Goal: Transaction & Acquisition: Purchase product/service

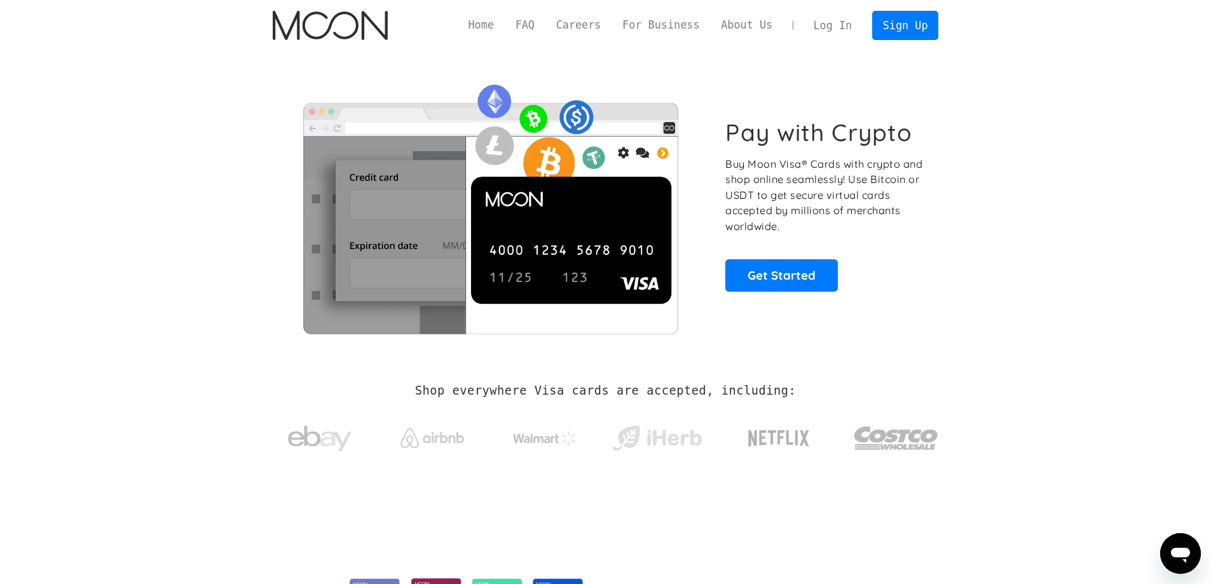
click at [829, 29] on link "Log In" at bounding box center [833, 25] width 60 height 28
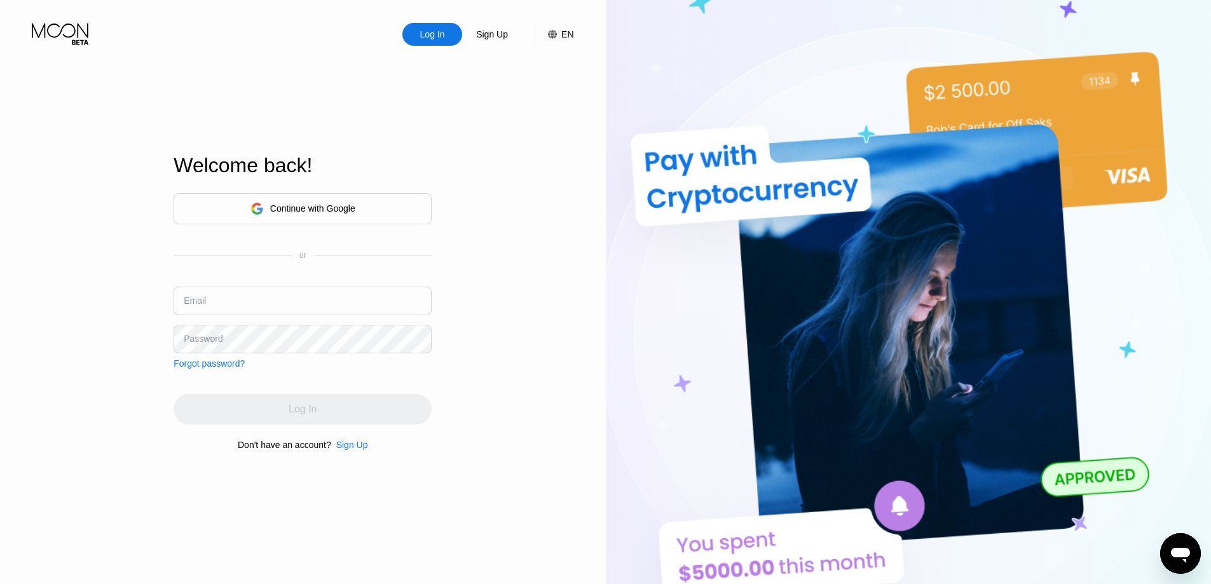
click at [298, 307] on input "text" at bounding box center [303, 301] width 258 height 29
paste input "[EMAIL_ADDRESS][DOMAIN_NAME]"
type input "[EMAIL_ADDRESS][DOMAIN_NAME]"
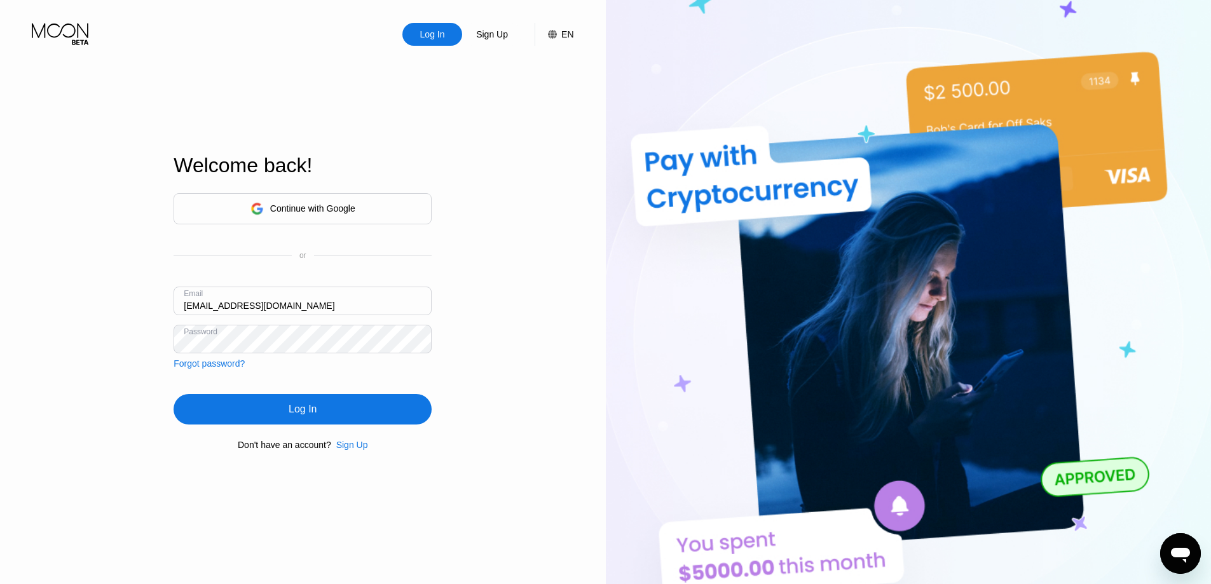
click at [289, 411] on div "Log In" at bounding box center [303, 409] width 28 height 13
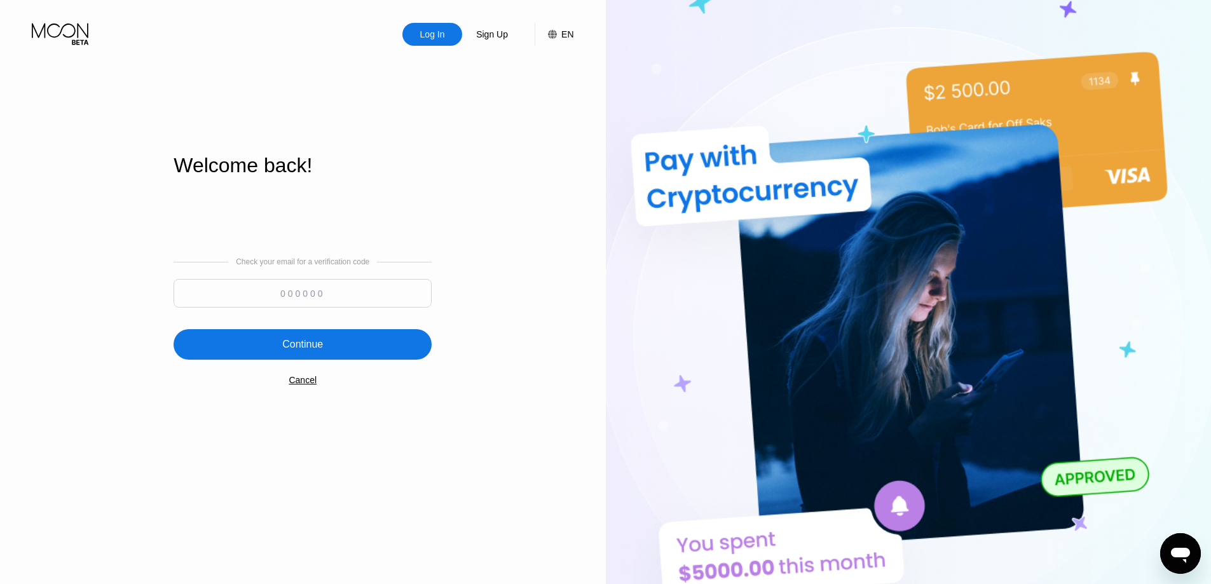
click at [309, 294] on input at bounding box center [303, 293] width 258 height 29
paste input "589683"
type input "589683"
click at [329, 339] on div "Continue" at bounding box center [303, 344] width 258 height 31
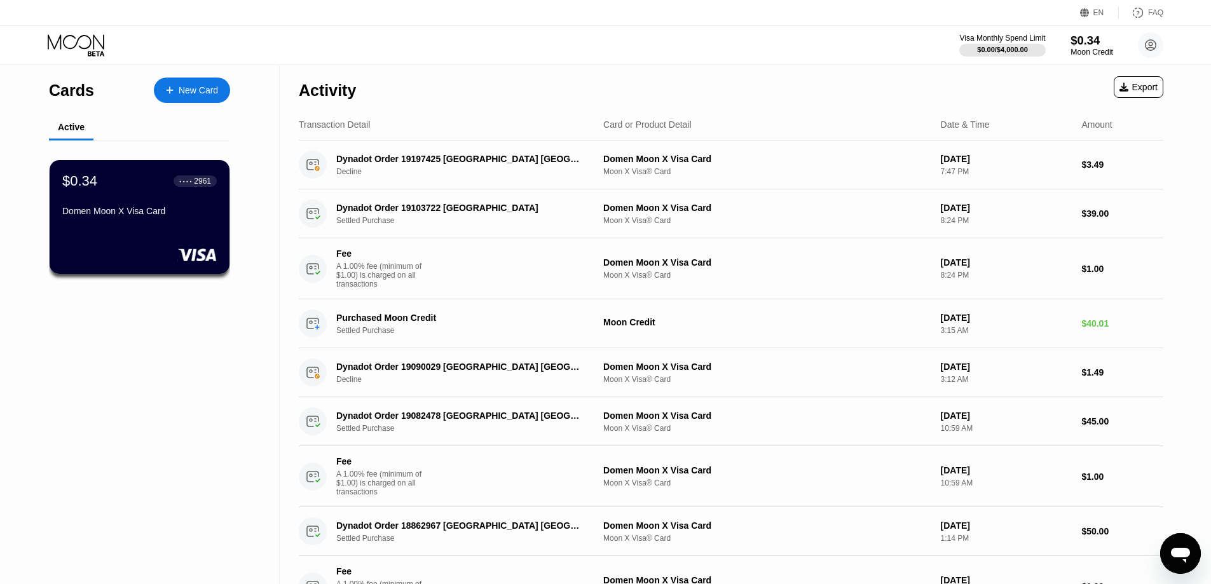
click at [1075, 44] on div "$0.34" at bounding box center [1092, 40] width 43 height 13
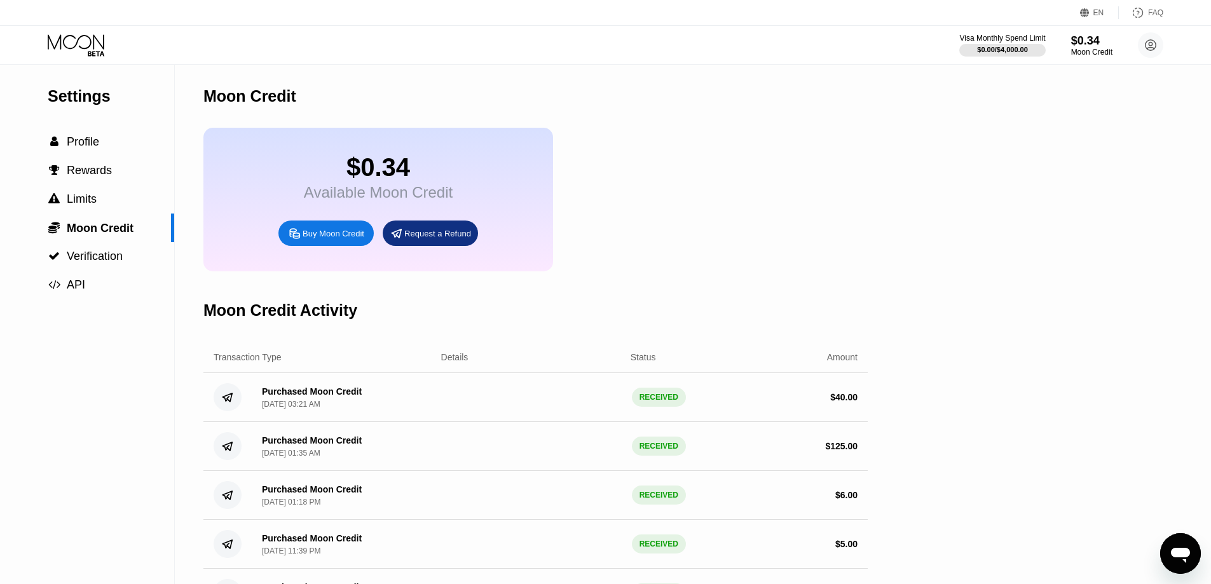
click at [319, 239] on div "Buy Moon Credit" at bounding box center [334, 233] width 62 height 11
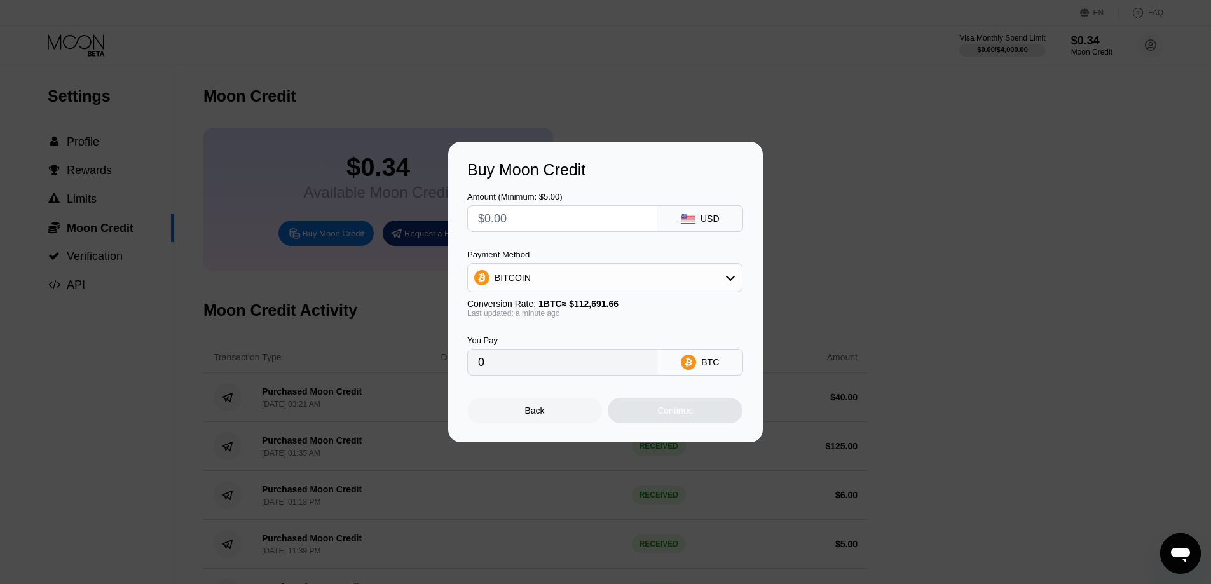
click at [563, 208] on input "text" at bounding box center [562, 218] width 168 height 25
type input "$015"
type input "0.00013311"
type input "$01"
type input "0.00000888"
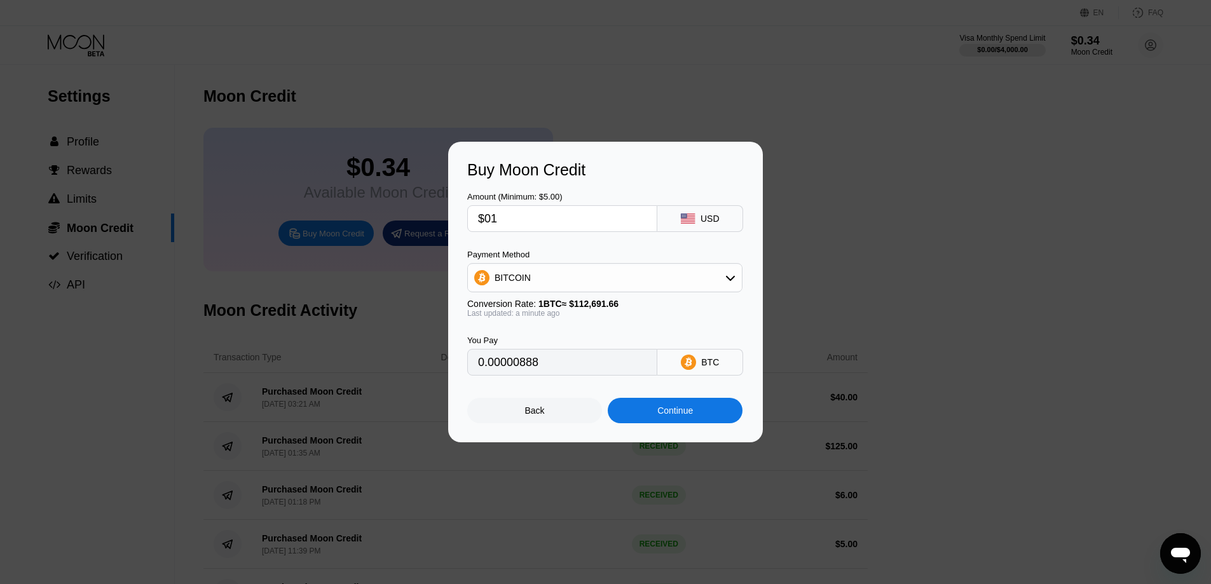
type input "$0"
type input "0"
type input "$104"
type input "0.00092288"
type input "$103"
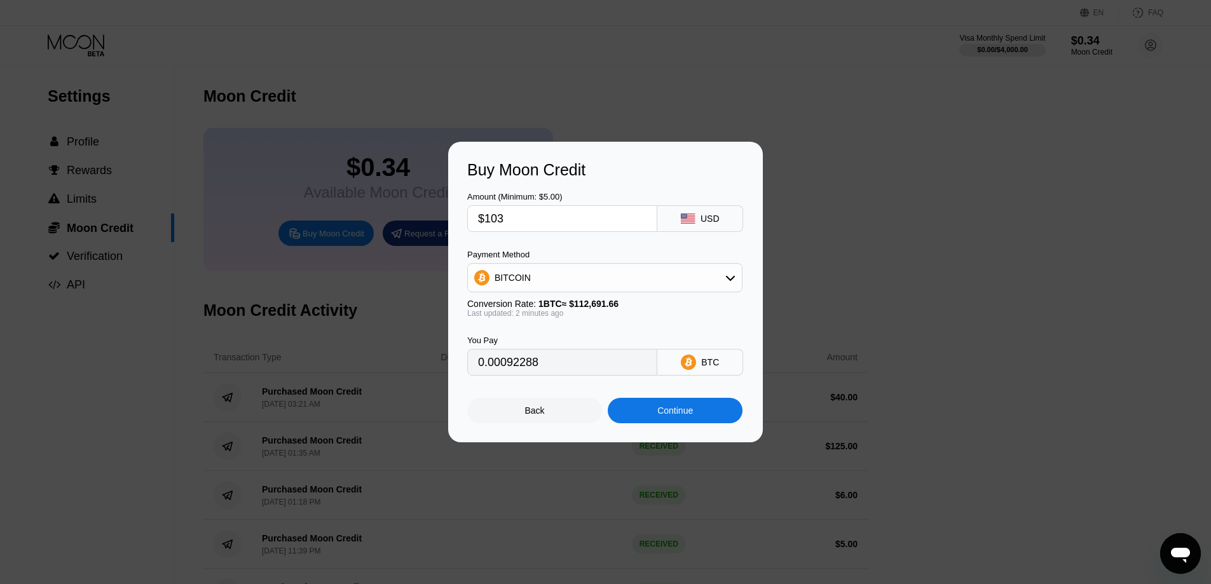
type input "0.00091400"
type input "$103"
click at [593, 281] on div "BITCOIN" at bounding box center [605, 277] width 274 height 25
click at [558, 332] on div "USDT on TRON" at bounding box center [605, 340] width 268 height 25
type input "104.04"
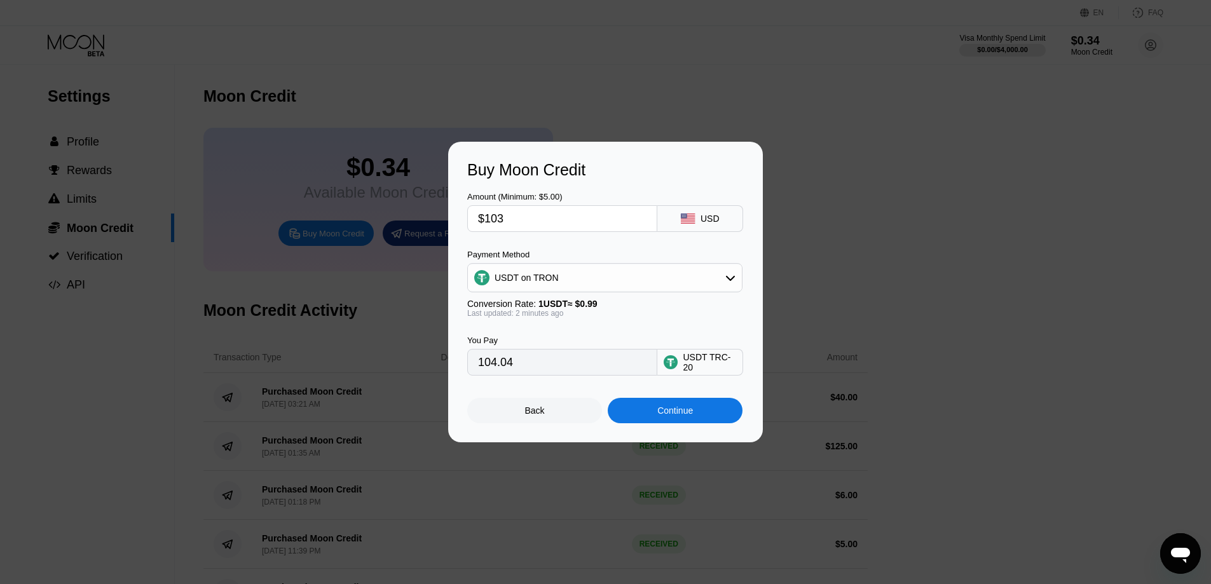
click at [525, 210] on input "$103" at bounding box center [562, 218] width 168 height 25
type input "$10"
type input "10.10"
type input "$102"
type input "103.03"
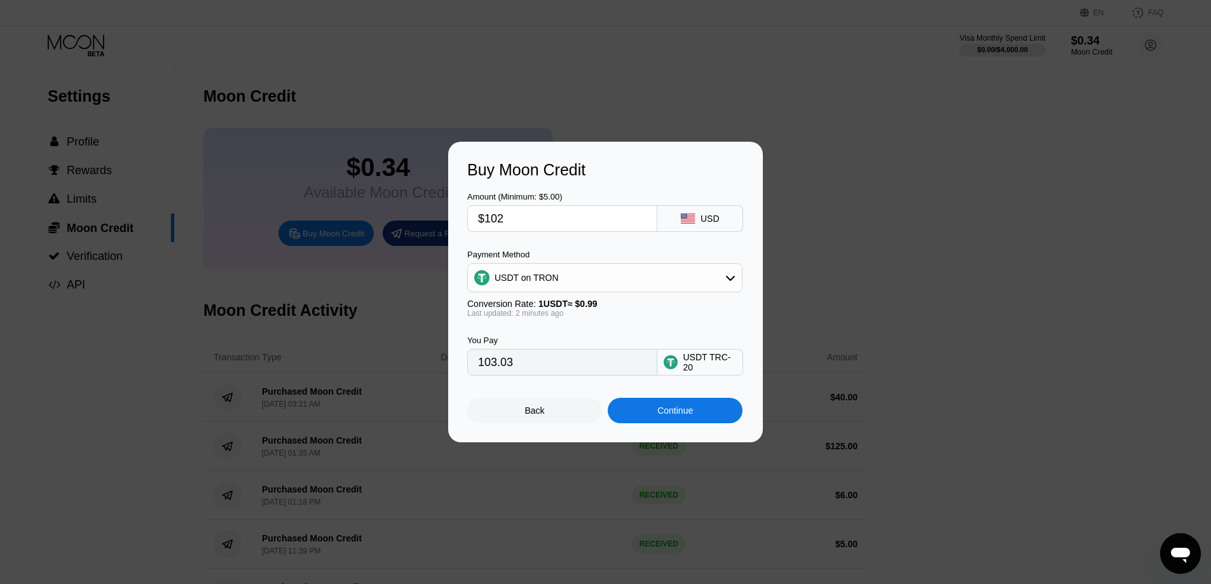
type input "$102"
click at [663, 413] on div "Continue" at bounding box center [675, 411] width 36 height 10
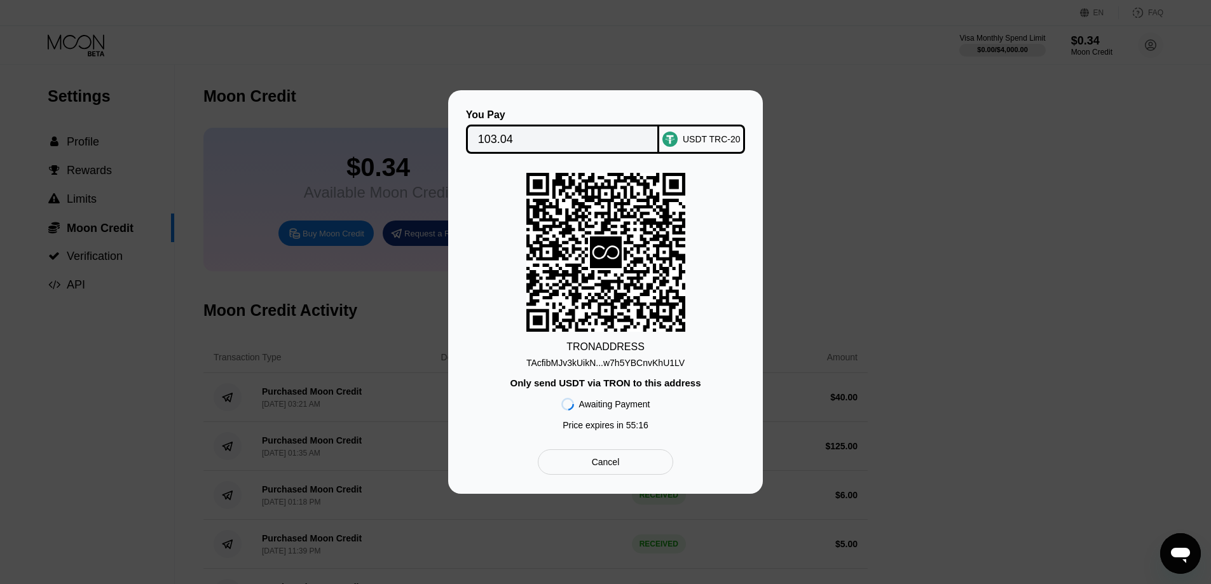
click at [594, 467] on div "Cancel" at bounding box center [606, 461] width 28 height 11
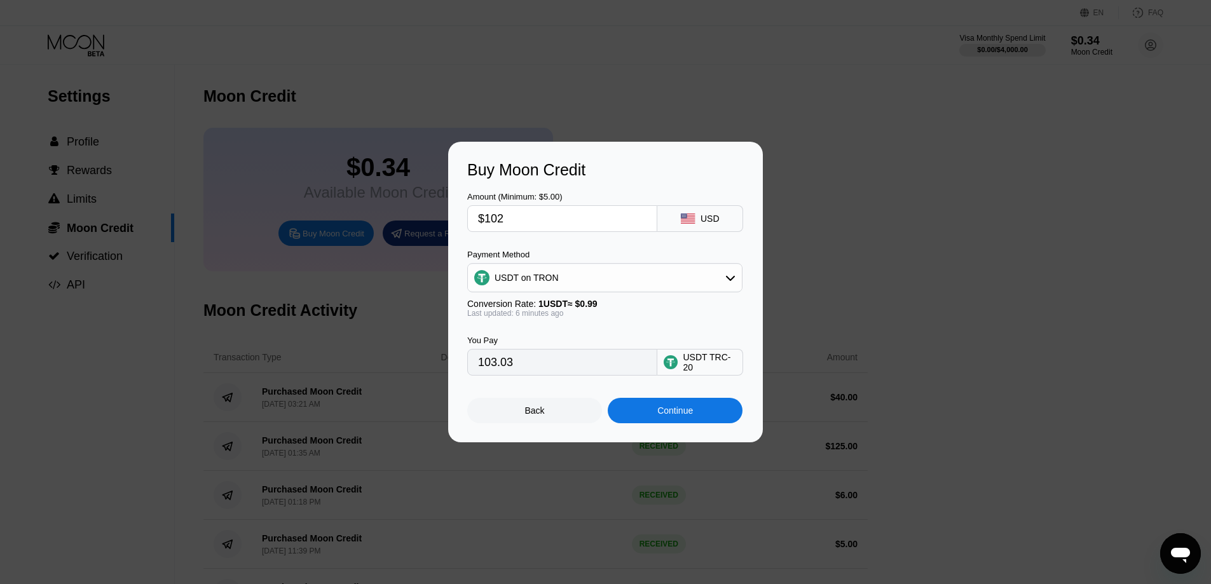
click at [580, 211] on input "$102" at bounding box center [562, 218] width 168 height 25
type input "$10"
type input "10.10"
type input "$1"
type input "1.01"
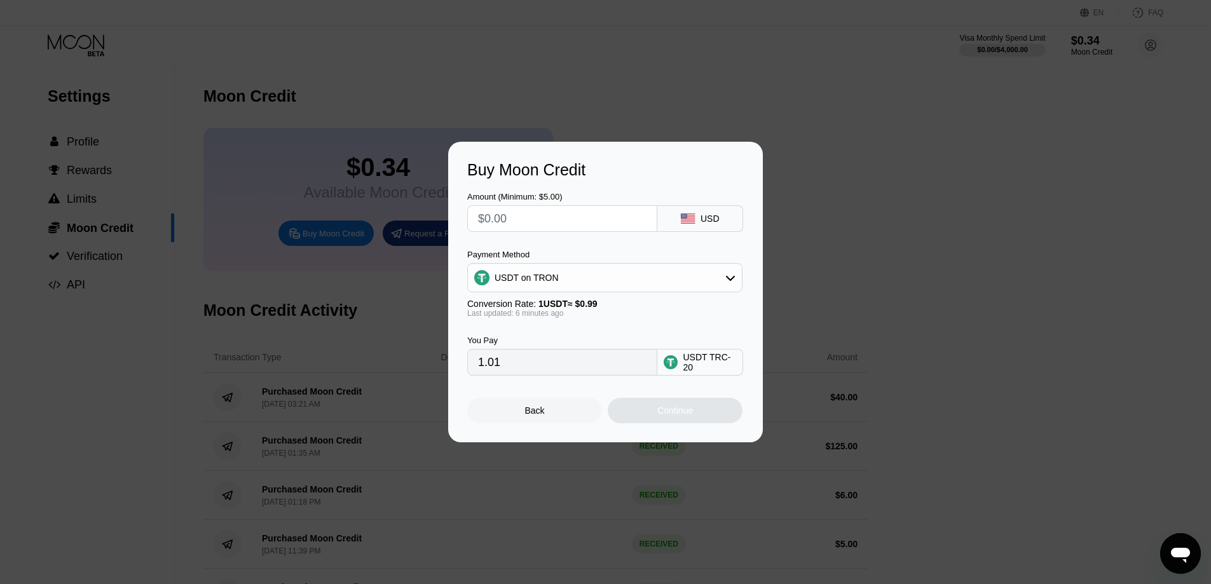
type input "0.00"
type input "$9"
type input "9.09"
type input "$93"
type input "93.94"
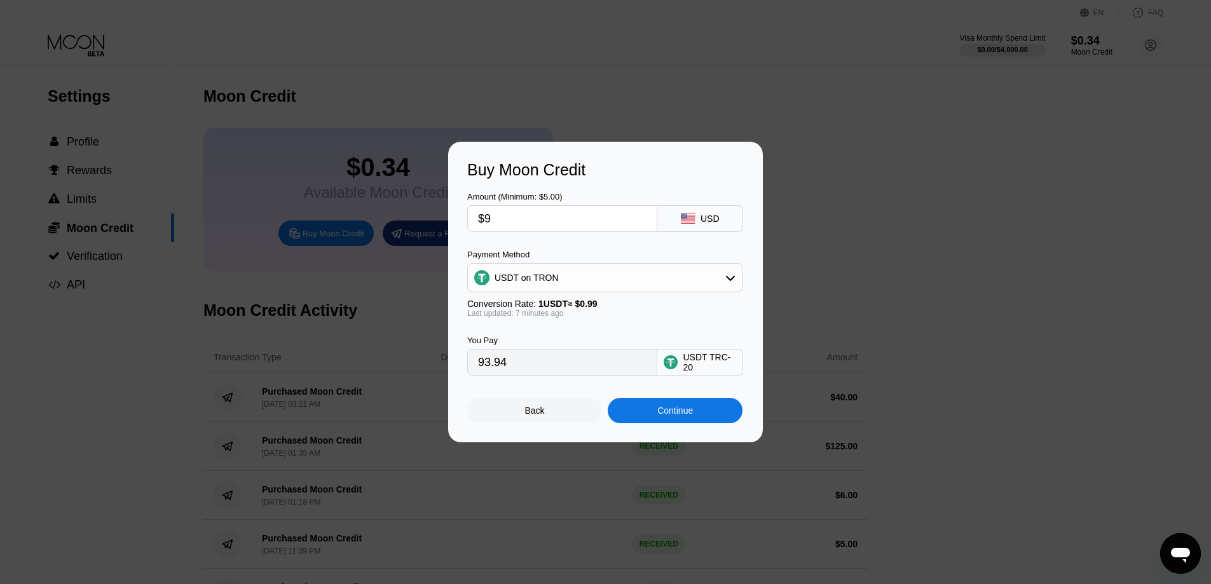
type input "$94"
type input "94.95"
type input "$94"
click at [664, 412] on div "Continue" at bounding box center [675, 411] width 36 height 10
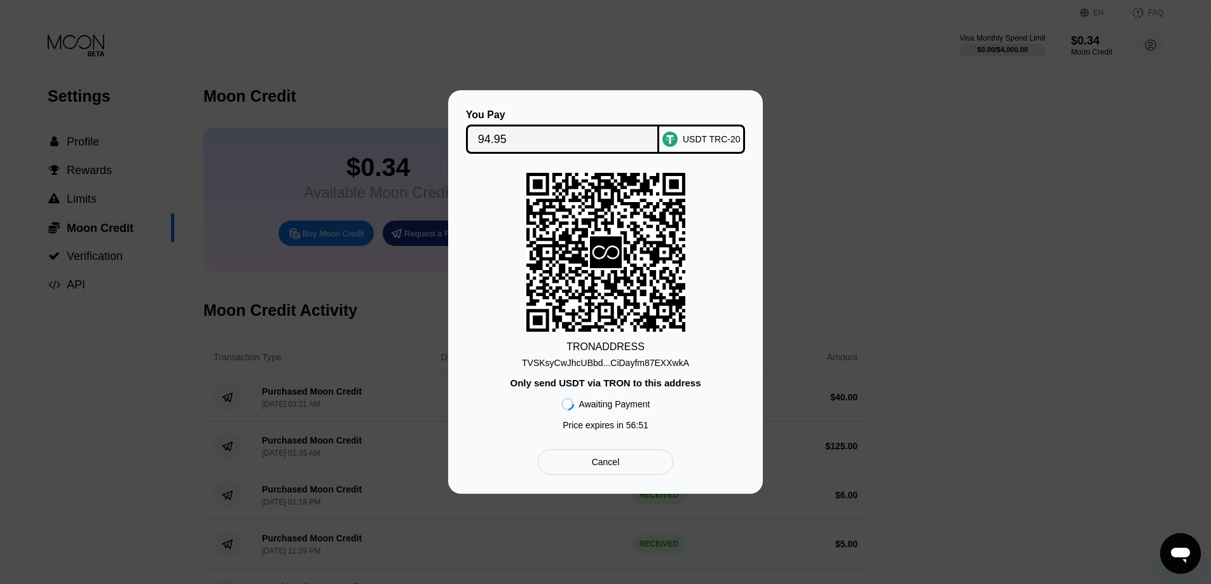
drag, startPoint x: 665, startPoint y: 411, endPoint x: 641, endPoint y: 465, distance: 59.2
click at [641, 465] on div "Cancel" at bounding box center [605, 461] width 135 height 25
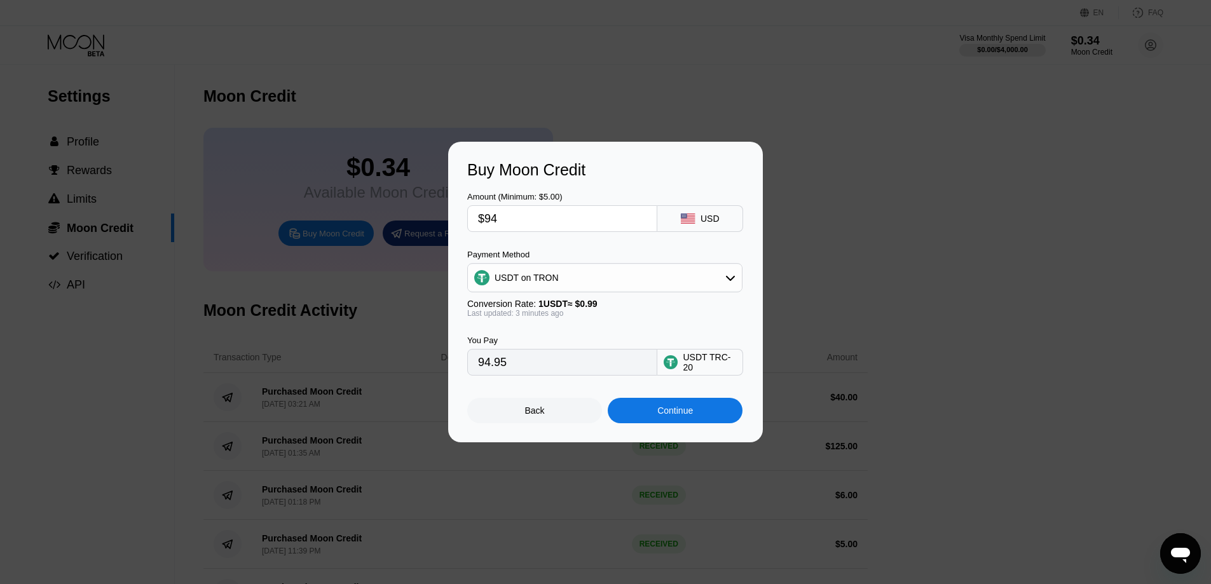
click at [566, 219] on input "$94" at bounding box center [562, 218] width 168 height 25
type input "$9"
type input "9.09"
type input "0.00"
type input "$1"
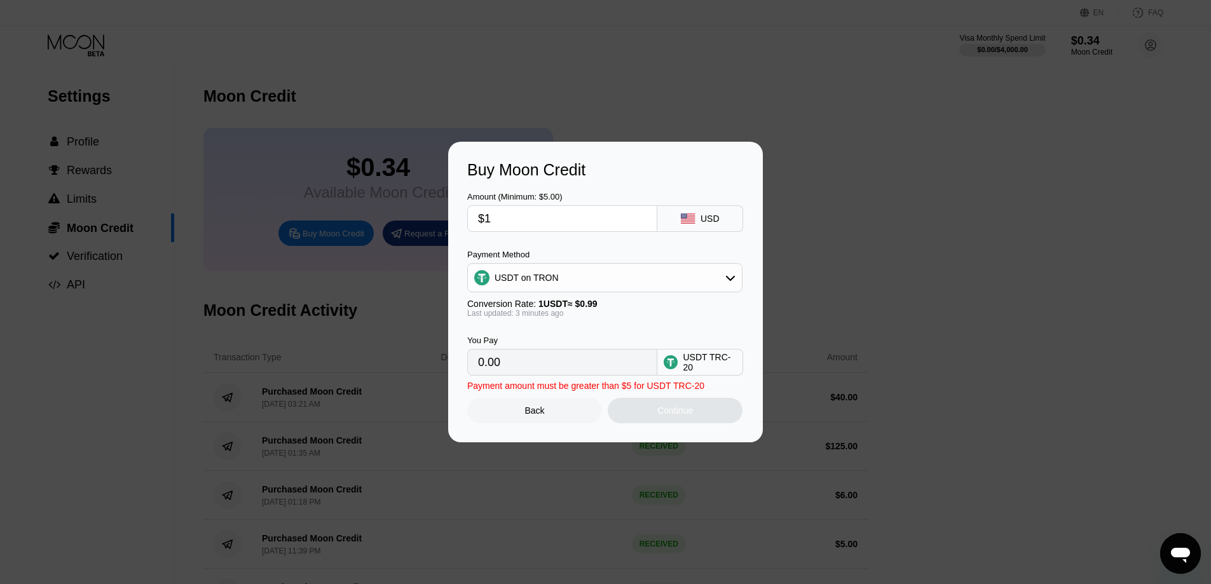
type input "1.01"
type input "$10"
type input "10.10"
type input "$102"
type input "103.03"
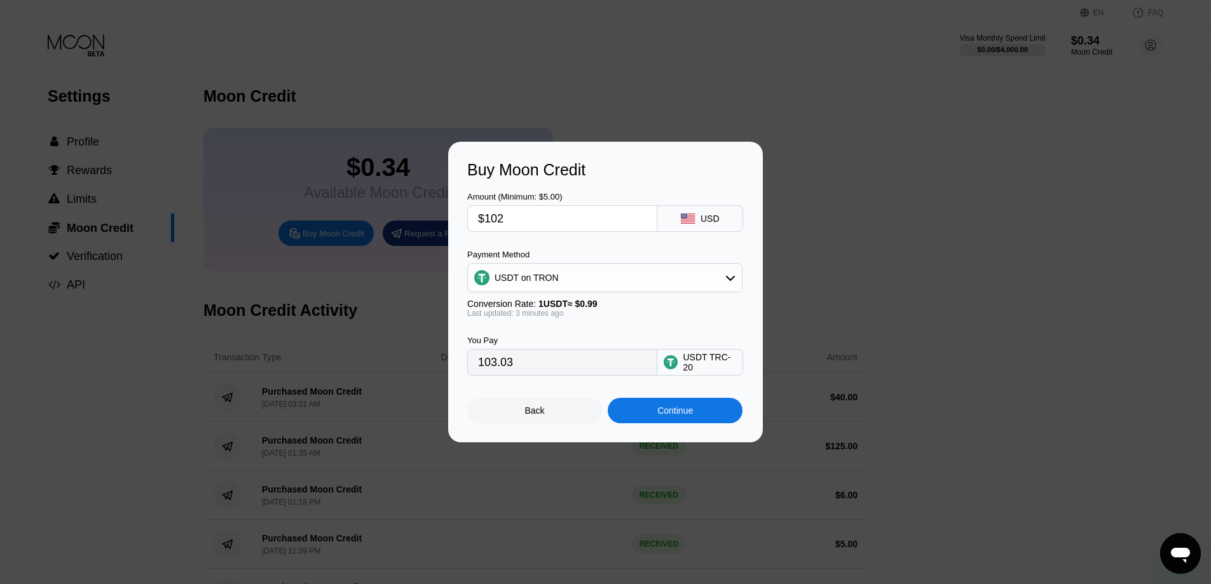
type input "$102"
drag, startPoint x: 549, startPoint y: 229, endPoint x: 735, endPoint y: 419, distance: 265.2
click at [735, 419] on div "Continue" at bounding box center [675, 410] width 135 height 25
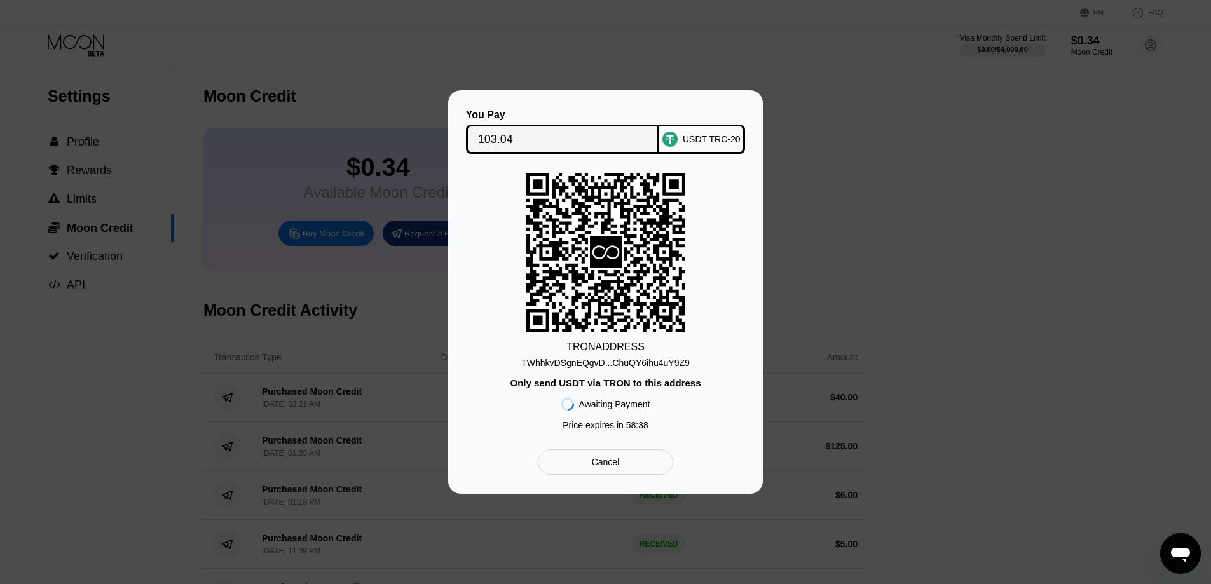
drag, startPoint x: 731, startPoint y: 417, endPoint x: 587, endPoint y: 469, distance: 152.8
click at [587, 463] on div "Cancel" at bounding box center [605, 461] width 135 height 25
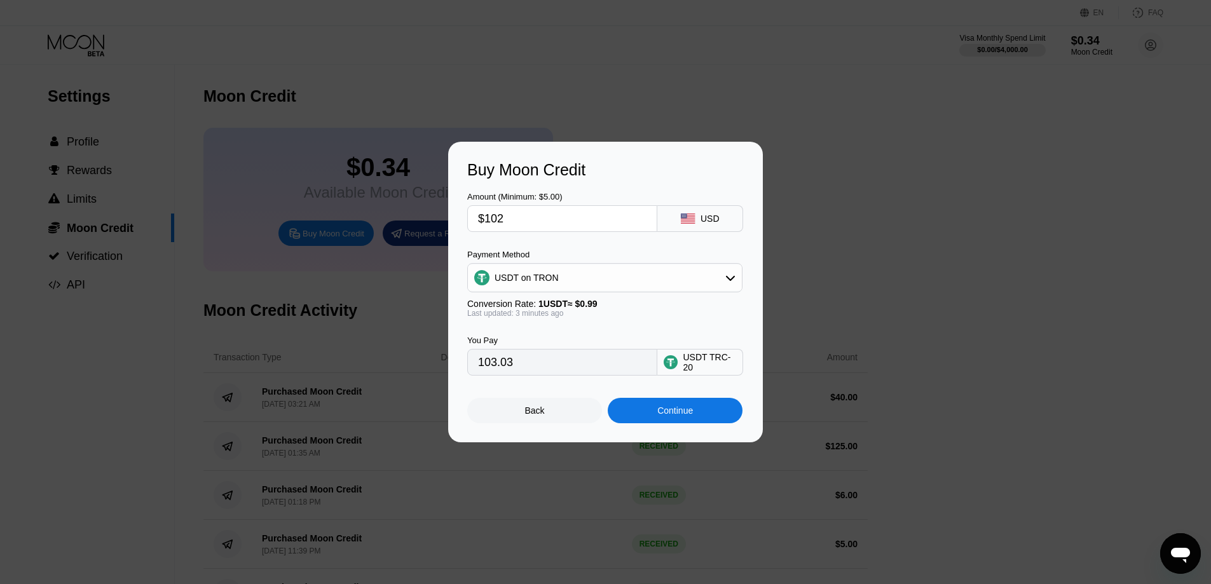
click at [553, 368] on input "103.03" at bounding box center [562, 362] width 168 height 25
click at [552, 217] on input "$102" at bounding box center [562, 218] width 168 height 25
type input "$10"
type input "10.10"
type input "$1"
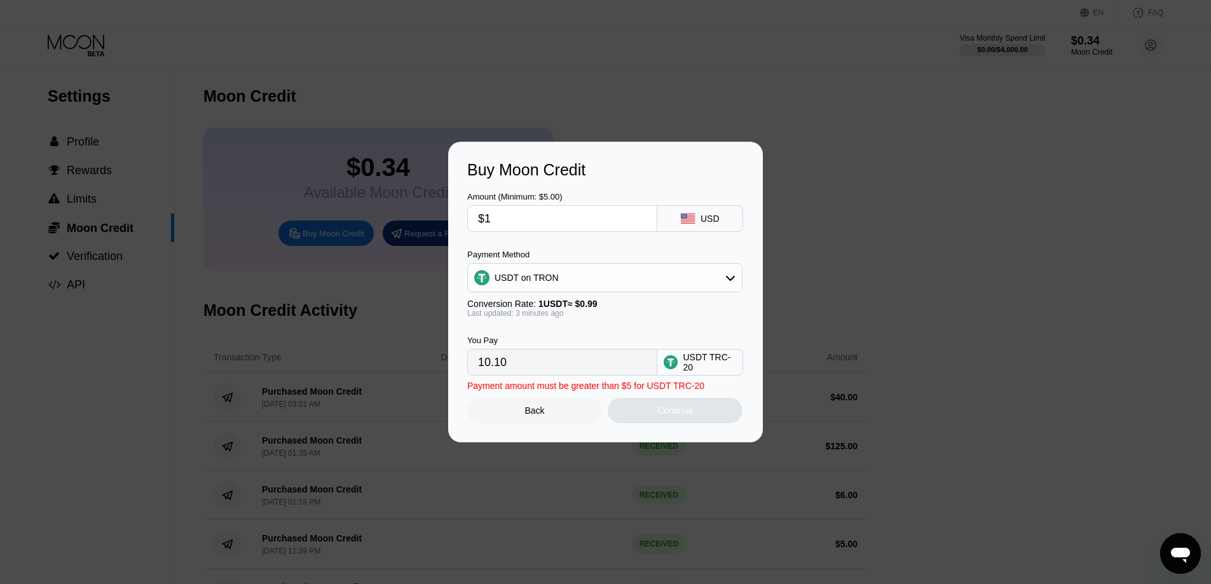
type input "1.01"
type input "0.00"
type input "$9"
type input "9.09"
type input "$94"
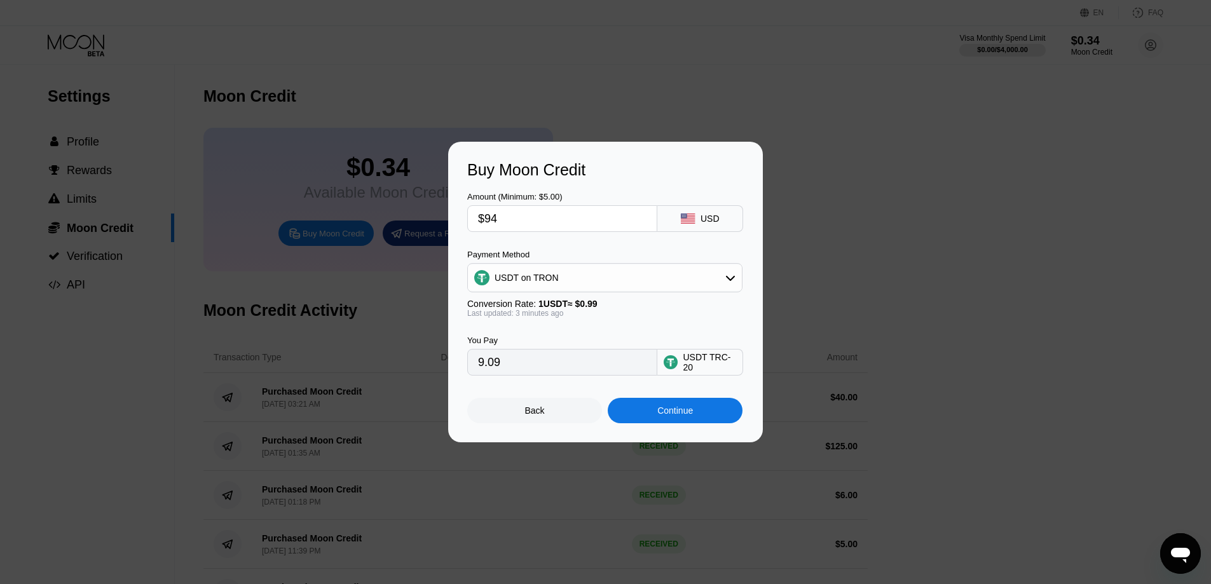
type input "94.95"
type input "$9"
type input "9.09"
type input "$93"
type input "93.94"
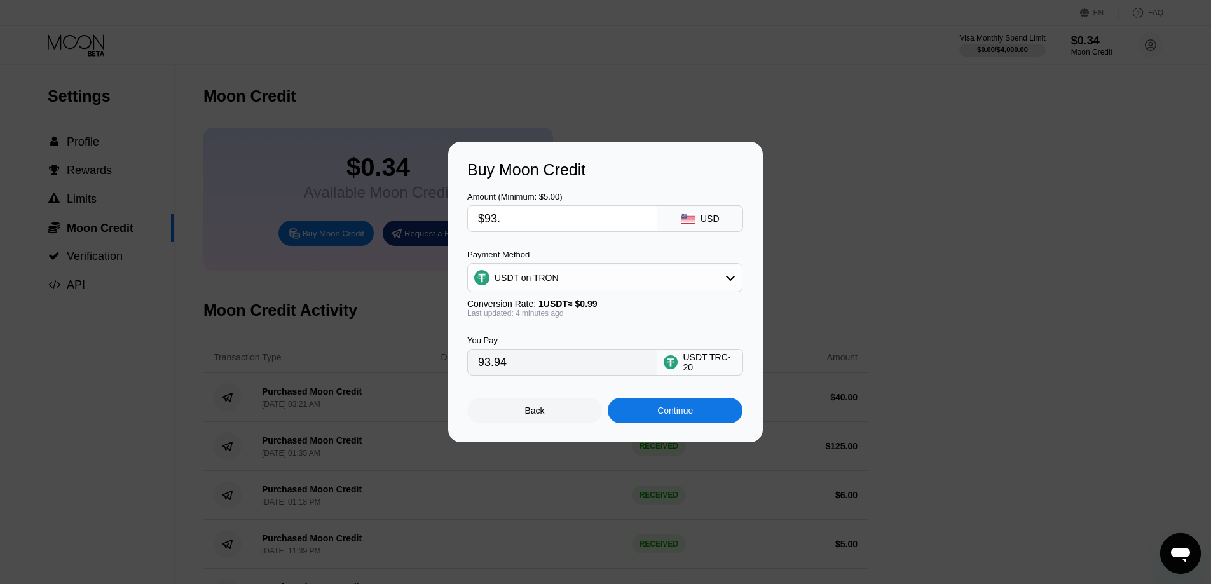
type input "$93.5"
type input "94.44"
type input "$93.5"
click at [519, 364] on input "94.44" at bounding box center [562, 362] width 168 height 25
click at [667, 404] on div "Continue" at bounding box center [675, 410] width 135 height 25
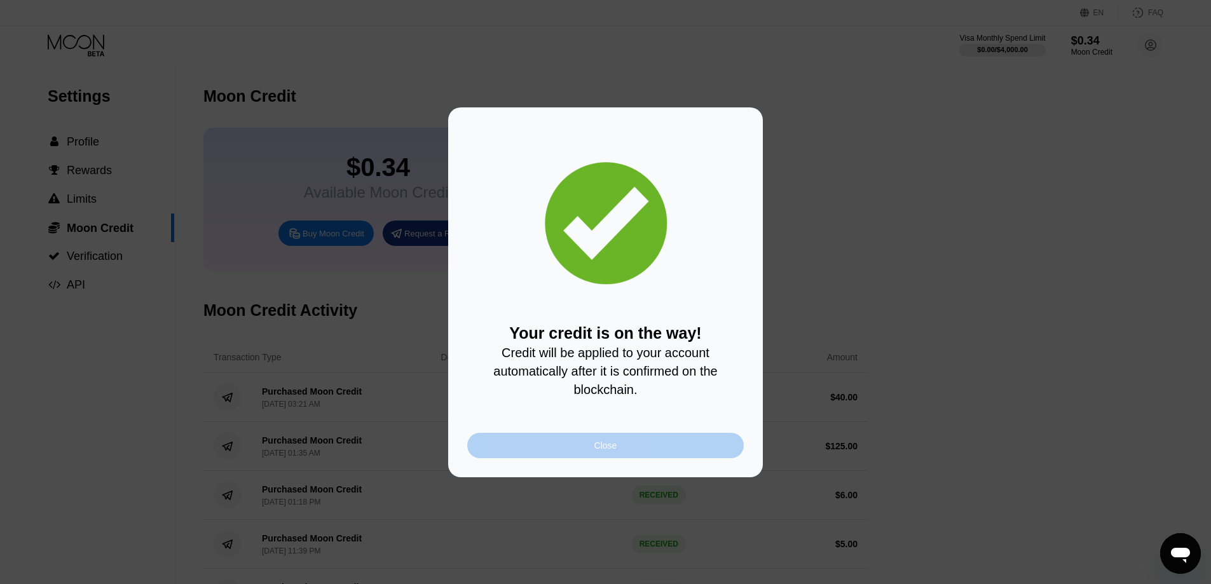
click at [633, 448] on div "Close" at bounding box center [605, 445] width 277 height 25
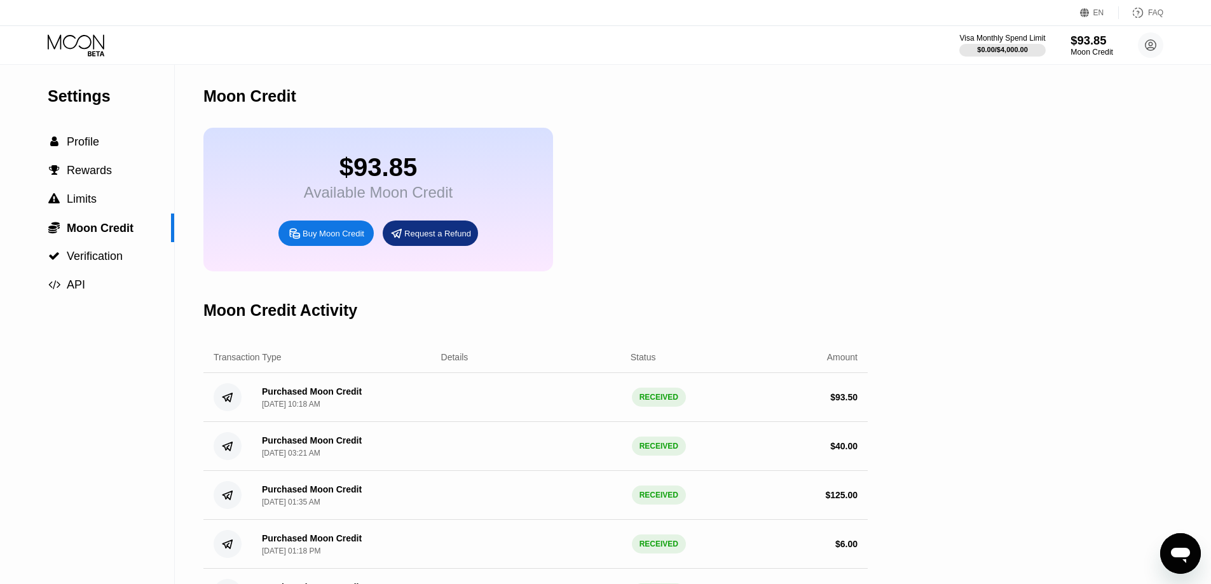
click at [1091, 36] on div "$93.85" at bounding box center [1092, 40] width 43 height 13
click at [74, 148] on span "Profile" at bounding box center [83, 141] width 32 height 13
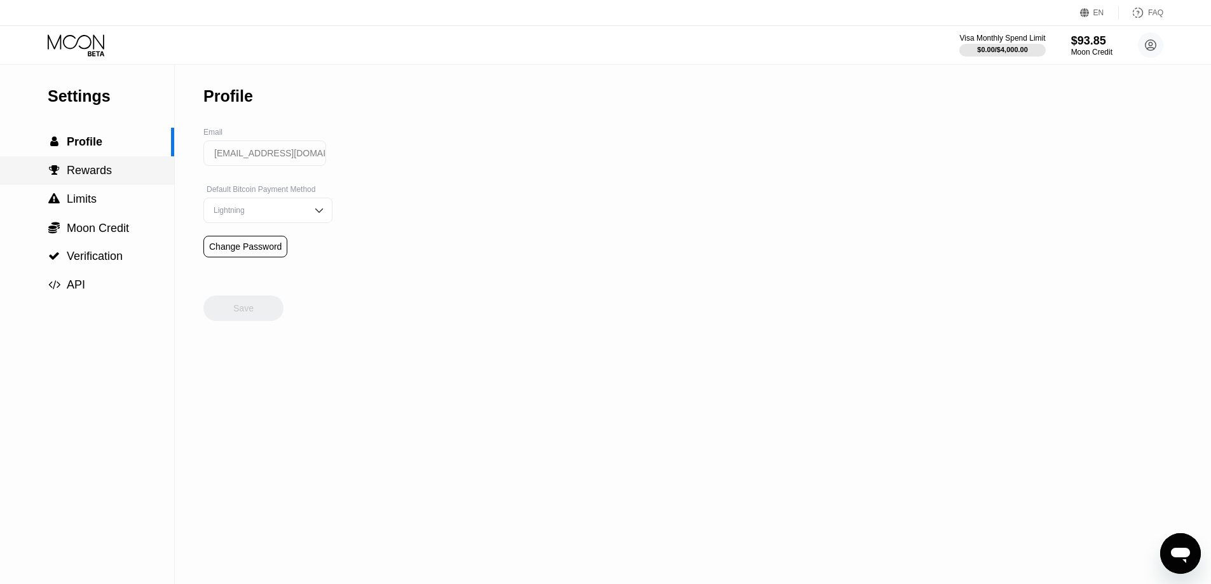
click at [99, 177] on span "Rewards" at bounding box center [89, 170] width 45 height 13
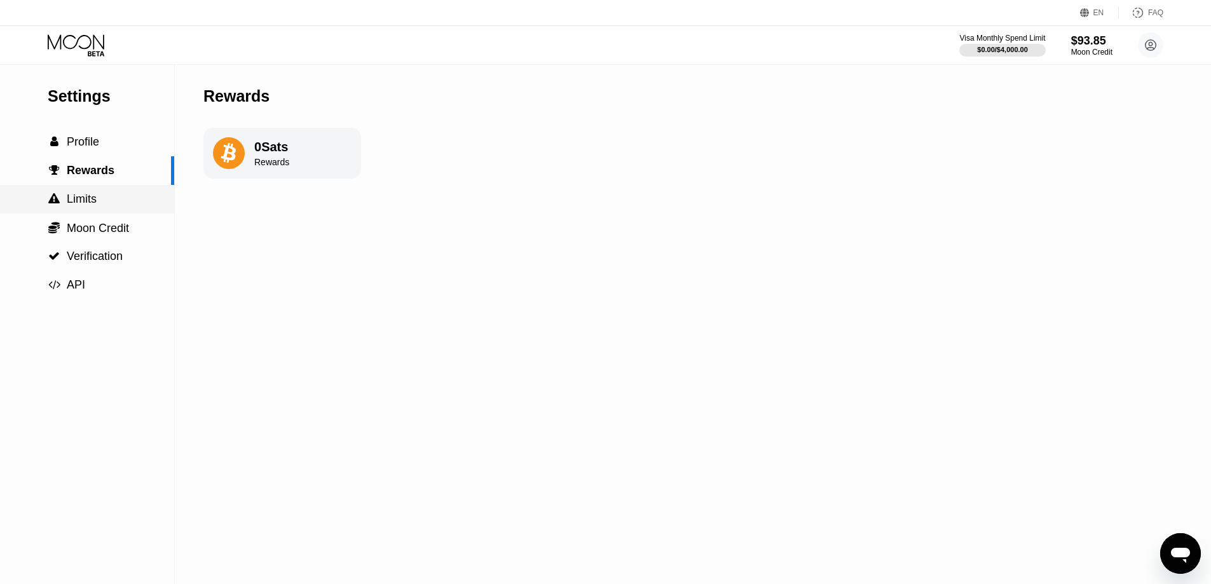
click at [100, 205] on div " Limits" at bounding box center [87, 199] width 174 height 13
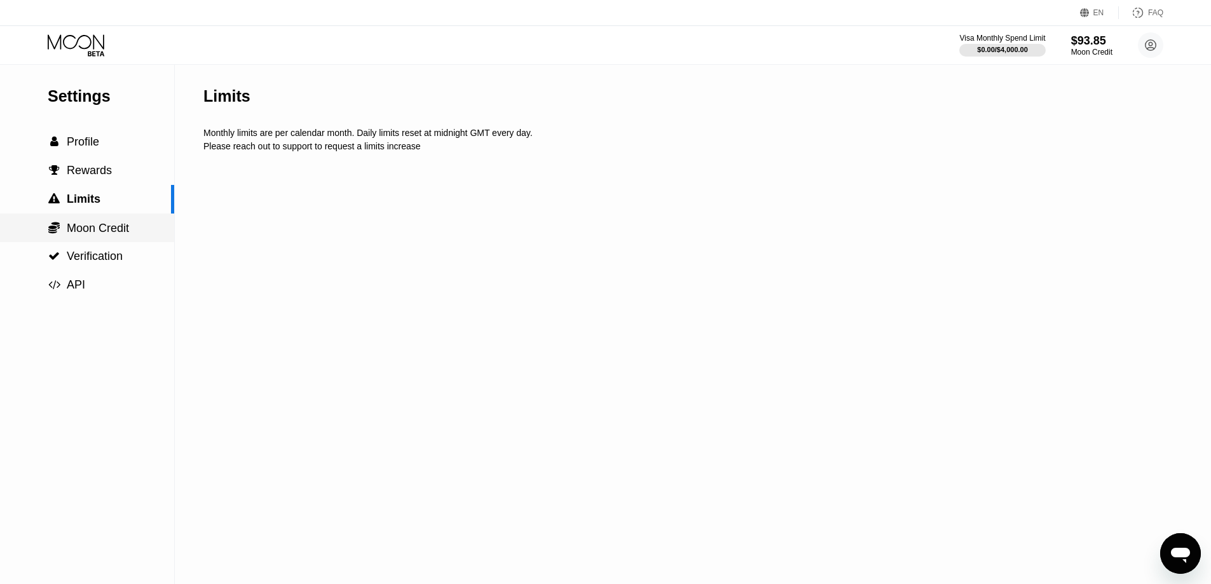
click at [114, 225] on span "Moon Credit" at bounding box center [98, 228] width 62 height 13
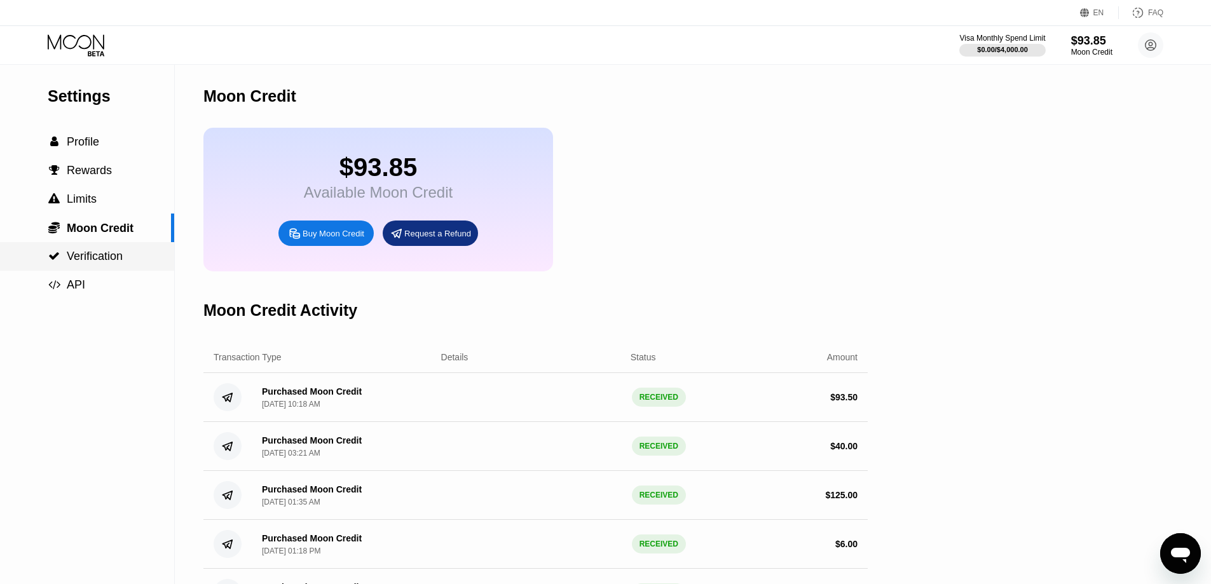
click at [128, 261] on div " Verification" at bounding box center [87, 256] width 174 height 13
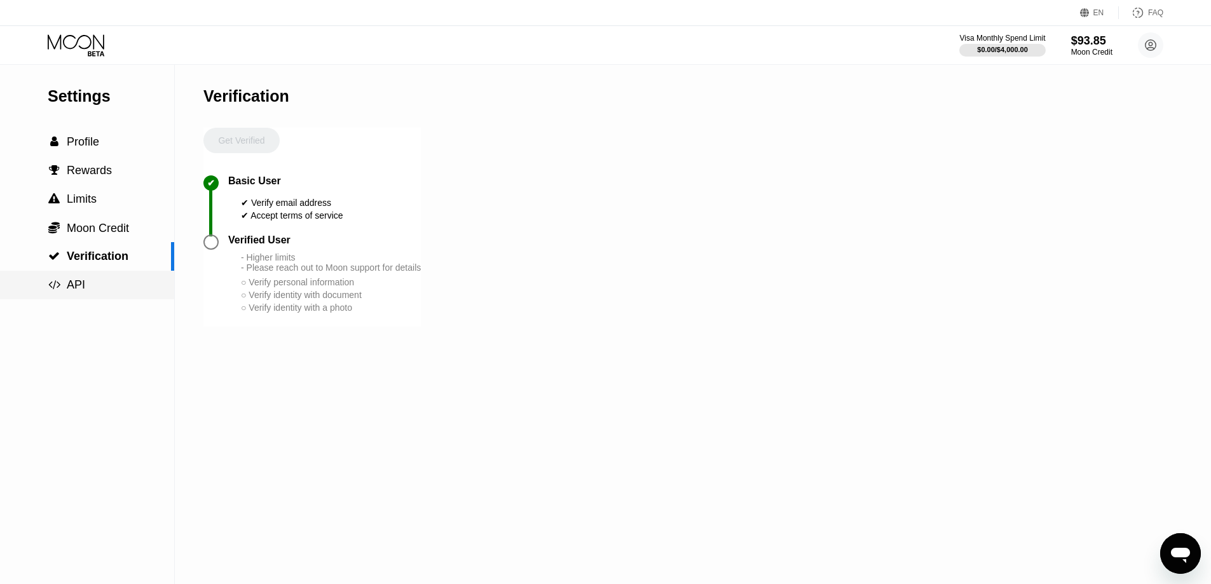
click at [121, 280] on div " API" at bounding box center [87, 284] width 174 height 13
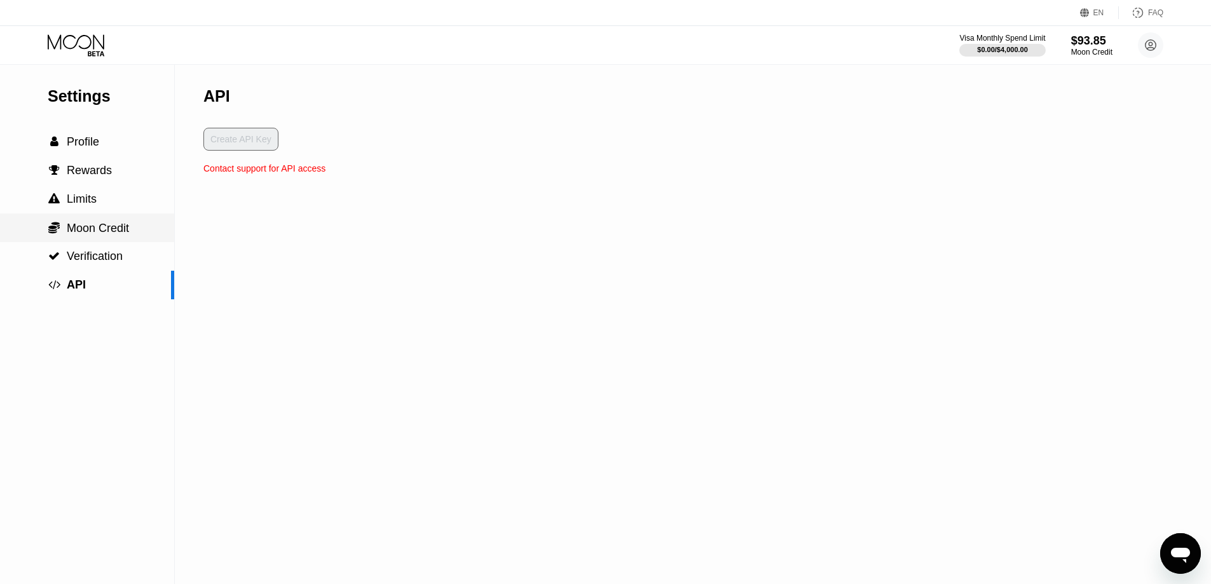
click at [120, 235] on span "Moon Credit" at bounding box center [98, 228] width 62 height 13
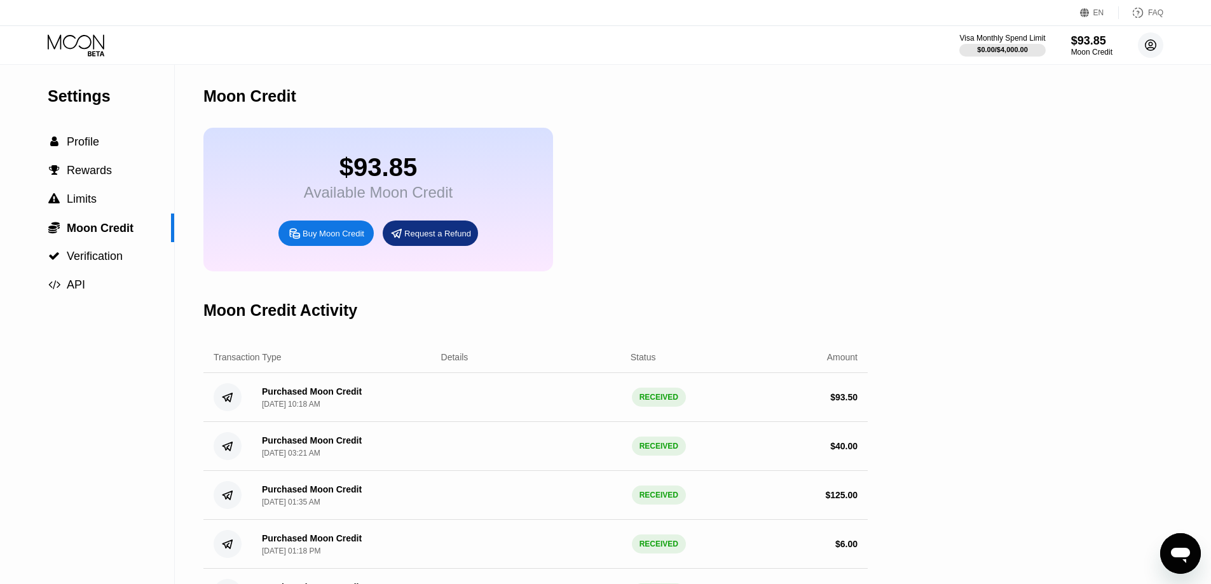
click at [1153, 44] on icon at bounding box center [1150, 45] width 7 height 7
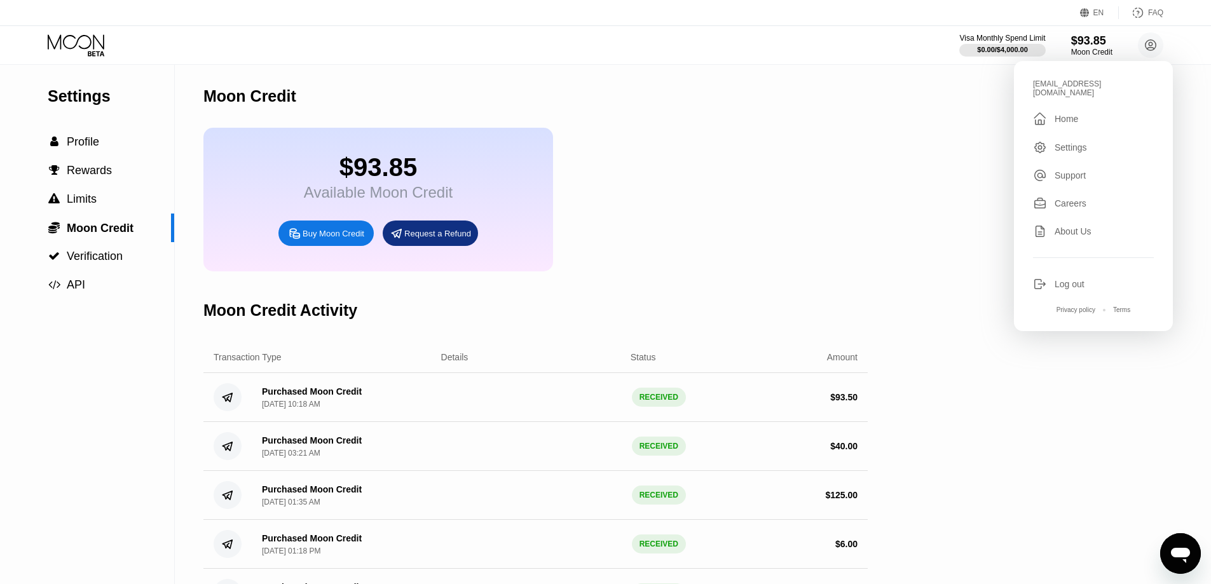
click at [1067, 114] on div "Home" at bounding box center [1067, 119] width 24 height 10
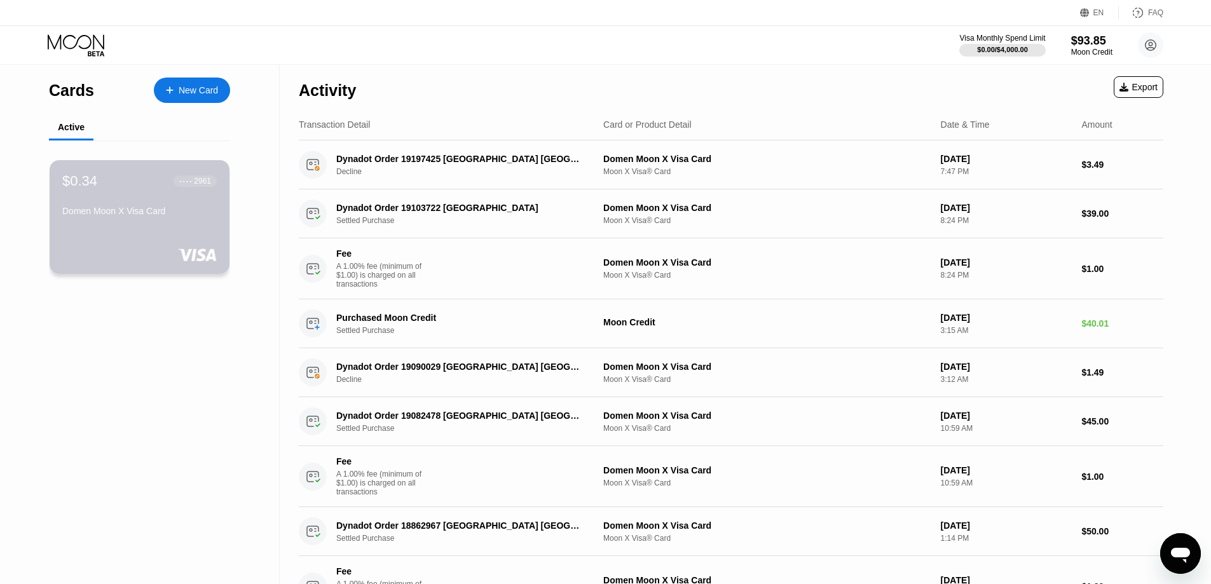
click at [208, 203] on div "$0.34 ● ● ● ● 2961 Domen Moon X Visa Card" at bounding box center [139, 197] width 154 height 48
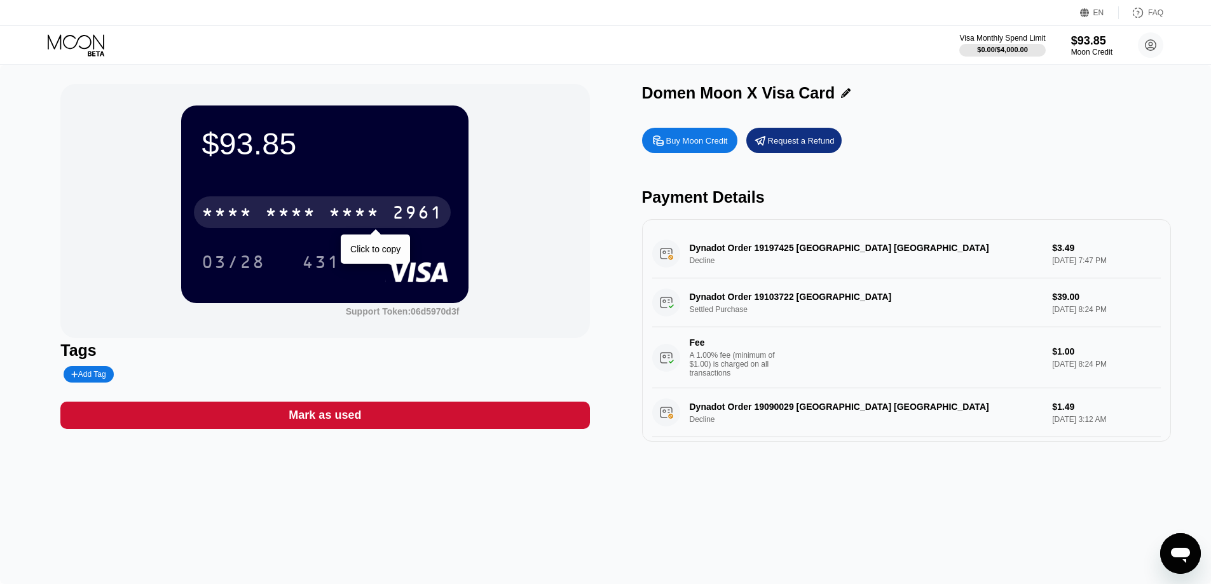
click at [309, 208] on div "* * * *" at bounding box center [290, 214] width 51 height 20
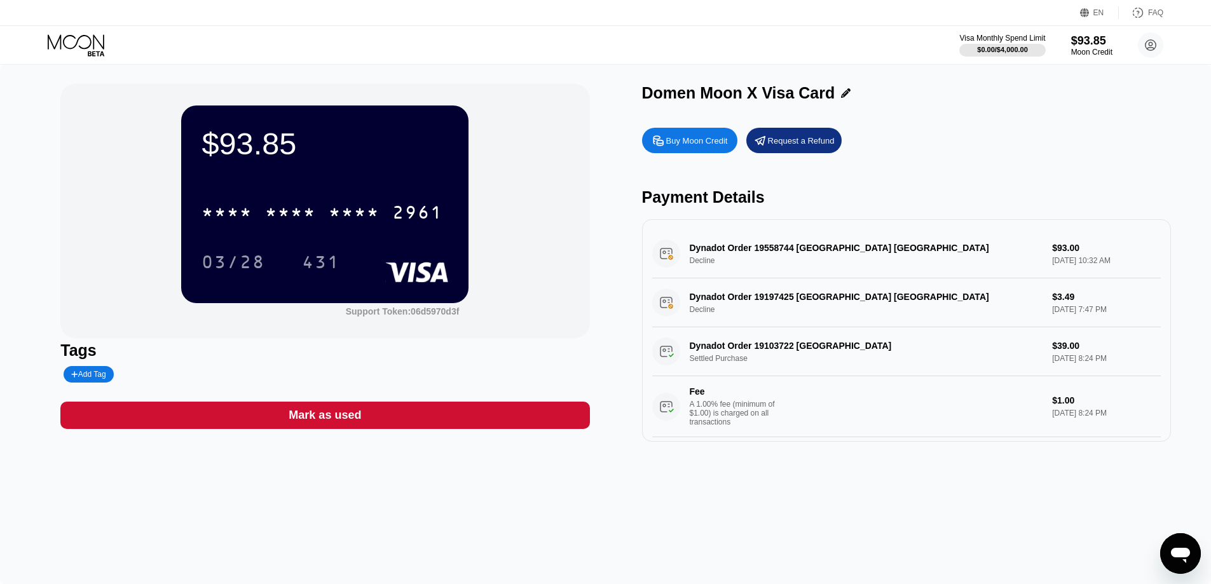
click at [694, 259] on div "Dynadot Order 19558744 San Mateo US Decline $93.00 Aug 21, 2025 10:32 AM" at bounding box center [906, 253] width 509 height 49
drag, startPoint x: 749, startPoint y: 255, endPoint x: 721, endPoint y: 262, distance: 28.8
click at [721, 262] on div "Dynadot Order 19558744 San Mateo US Decline $93.00 Aug 21, 2025 10:32 AM" at bounding box center [906, 253] width 509 height 49
click at [326, 263] on div "431" at bounding box center [321, 264] width 38 height 20
click at [298, 423] on div "Mark as used" at bounding box center [325, 415] width 72 height 15
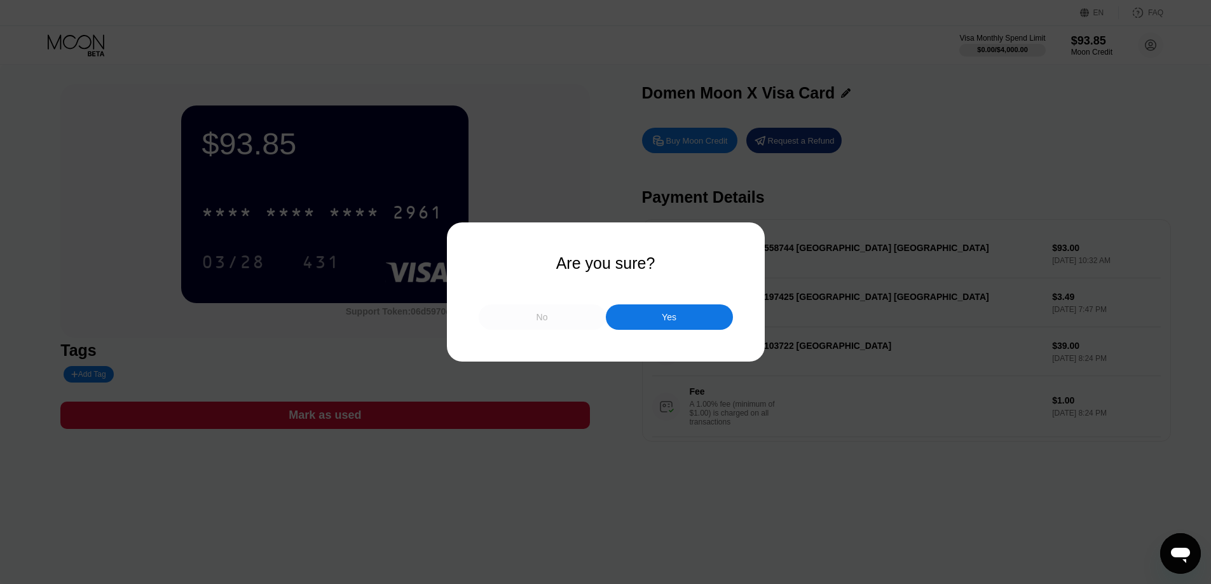
click at [528, 314] on div "No" at bounding box center [542, 316] width 127 height 25
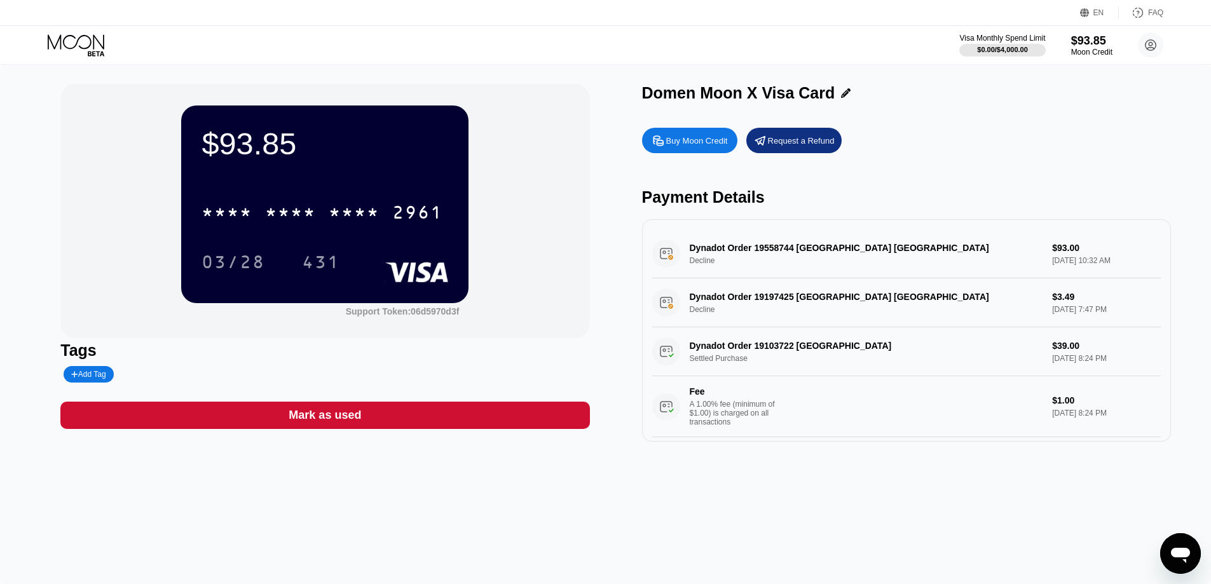
drag, startPoint x: 784, startPoint y: 268, endPoint x: 776, endPoint y: 270, distance: 7.9
click at [784, 269] on div "Dynadot Order 19558744 San Mateo US Decline $93.00 Aug 21, 2025 10:32 AM" at bounding box center [906, 253] width 509 height 49
click at [1096, 43] on div "$93.85" at bounding box center [1092, 40] width 43 height 13
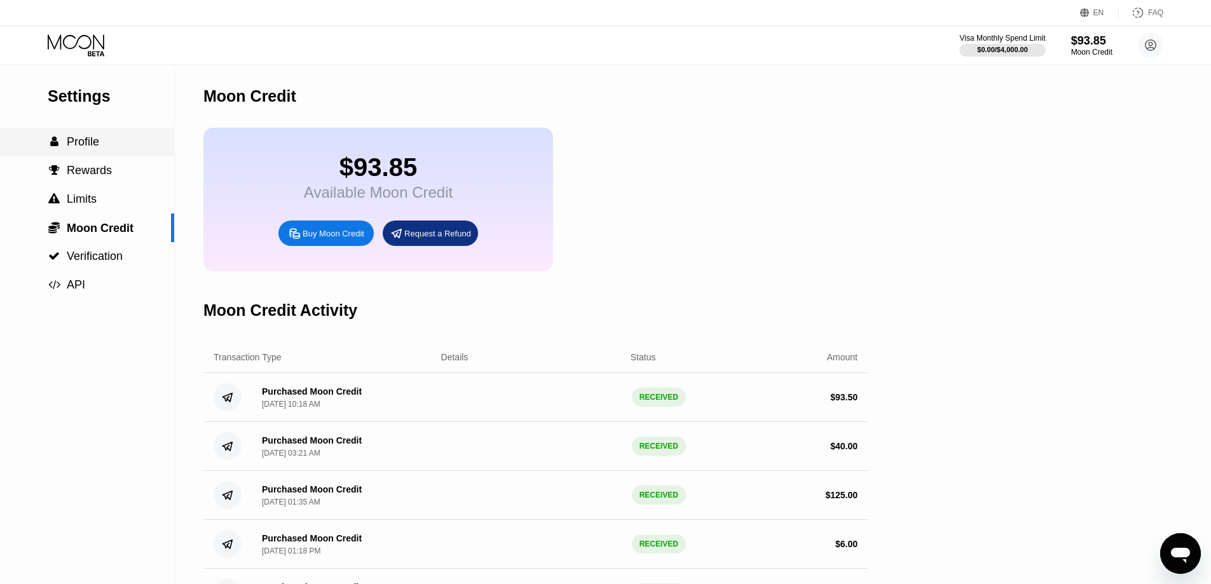
click at [118, 141] on div " Profile" at bounding box center [87, 141] width 174 height 13
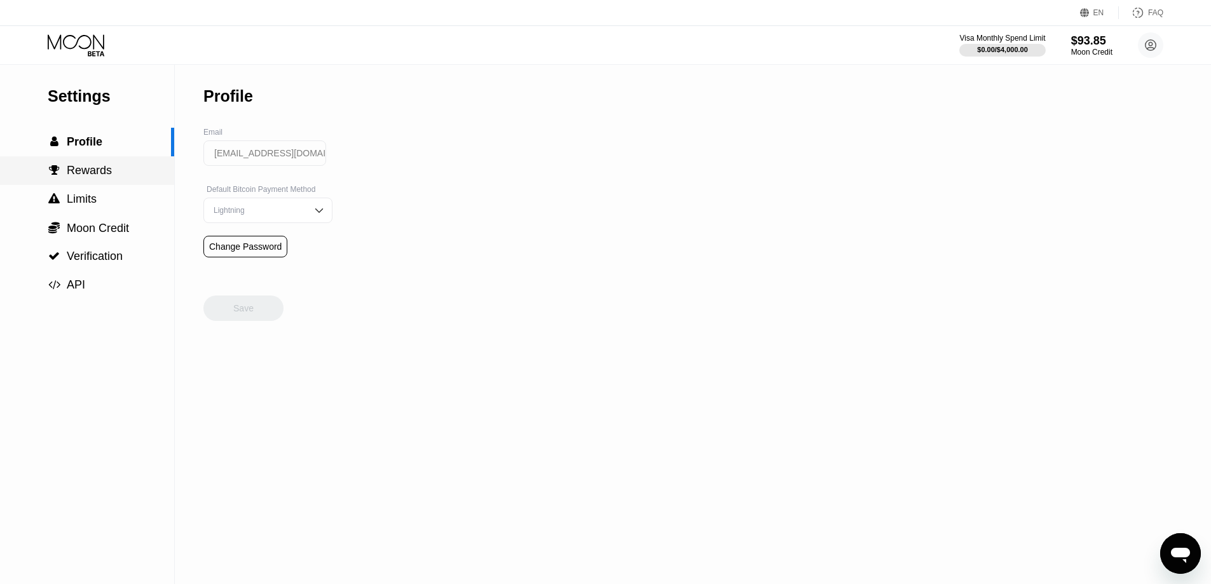
click at [103, 177] on span "Rewards" at bounding box center [89, 170] width 45 height 13
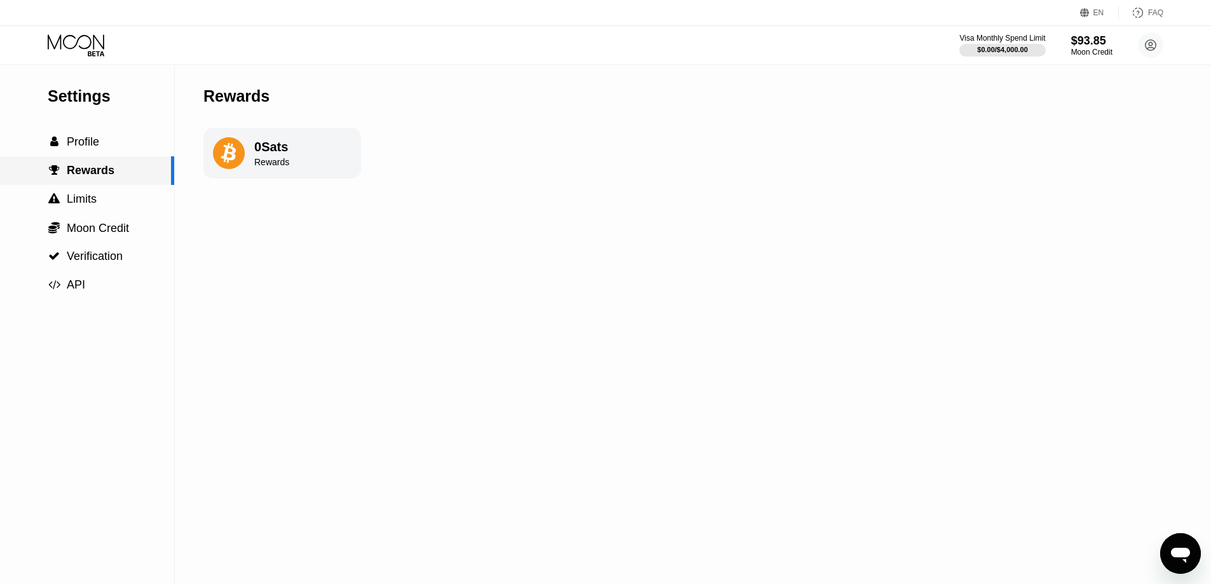
click at [104, 206] on div " Limits" at bounding box center [87, 199] width 174 height 13
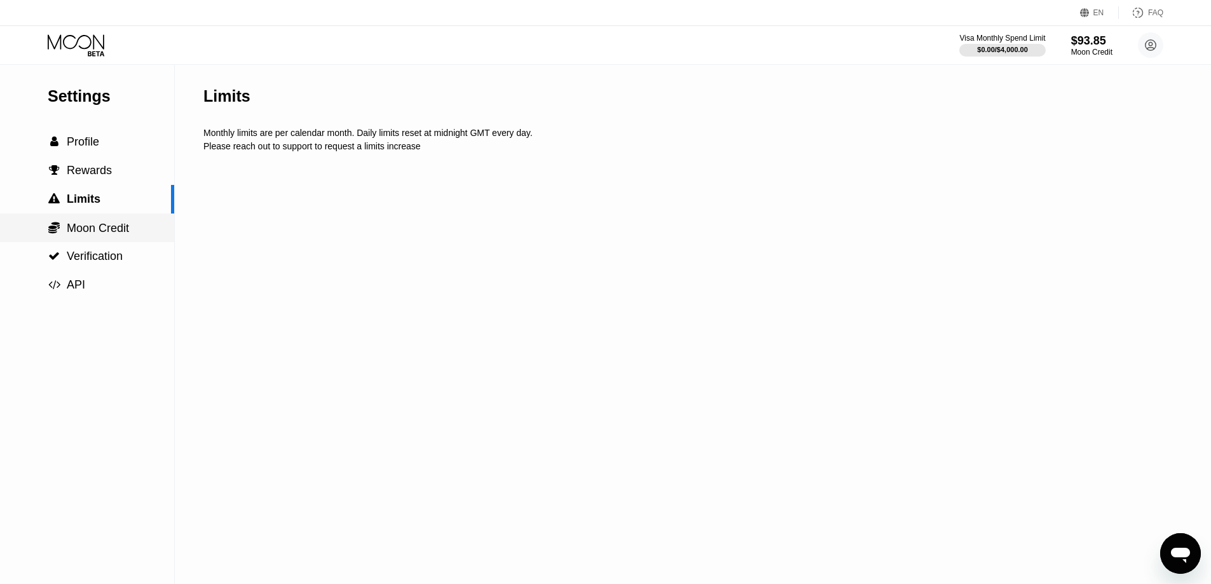
click at [105, 235] on span "Moon Credit" at bounding box center [98, 228] width 62 height 13
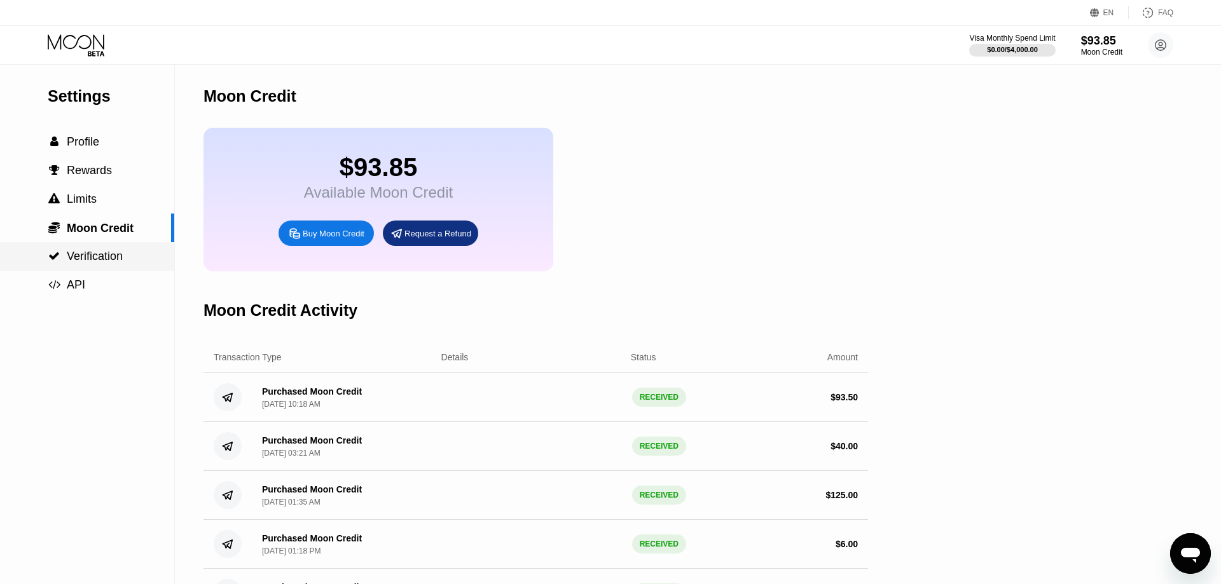
click at [101, 257] on span "Verification" at bounding box center [95, 256] width 56 height 13
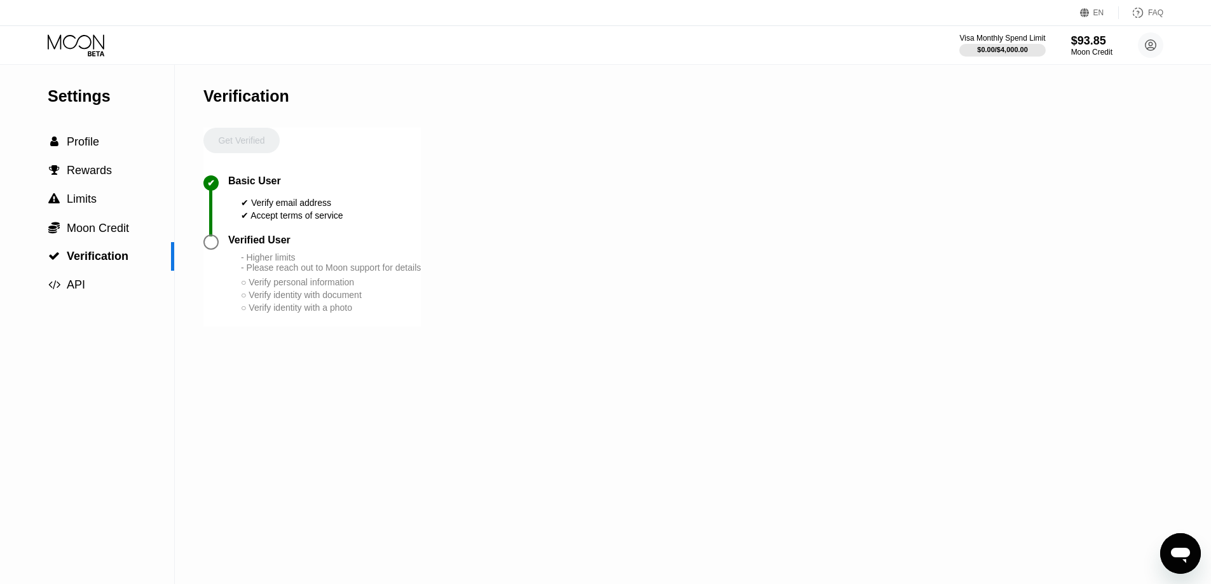
click at [1158, 59] on div "Visa Monthly Spend Limit $0.00 / $4,000.00 $93.85 Moon Credit misha.garshin.2.0…" at bounding box center [605, 45] width 1211 height 38
click at [1153, 50] on icon at bounding box center [1151, 45] width 11 height 11
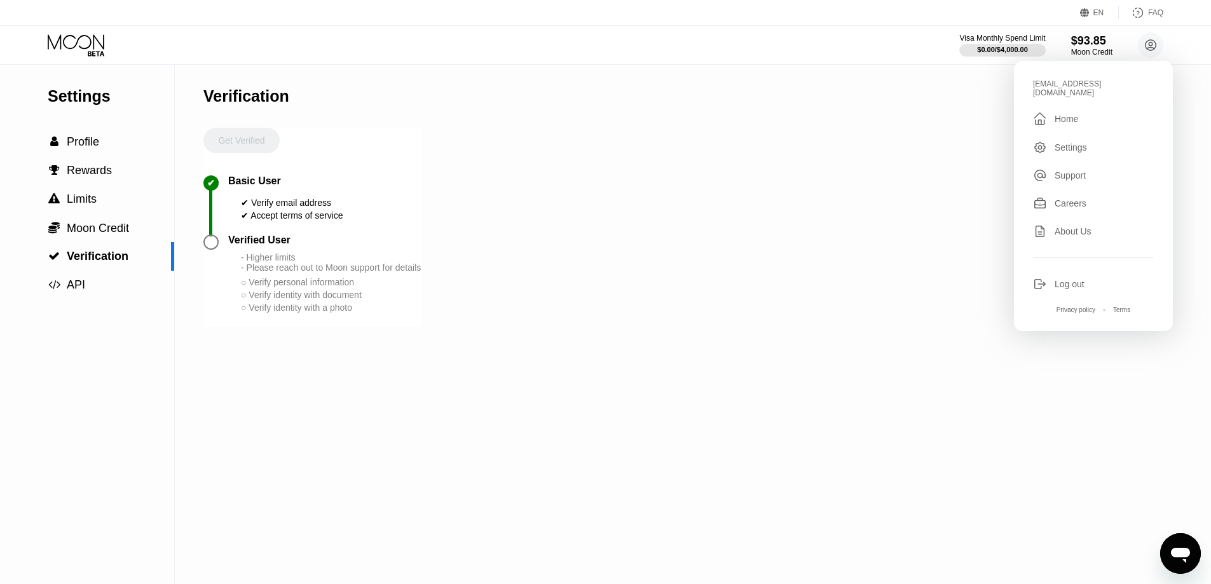
click at [1087, 114] on div " Home" at bounding box center [1093, 118] width 121 height 15
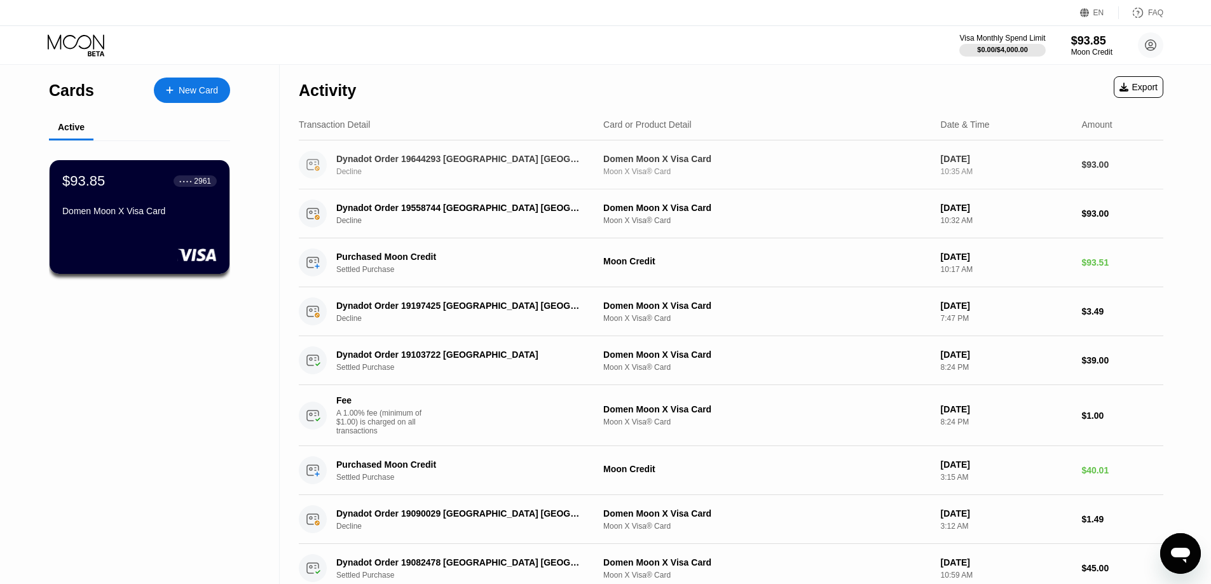
click at [376, 164] on div "Dynadot Order 19644293 San Mateo US" at bounding box center [459, 159] width 247 height 10
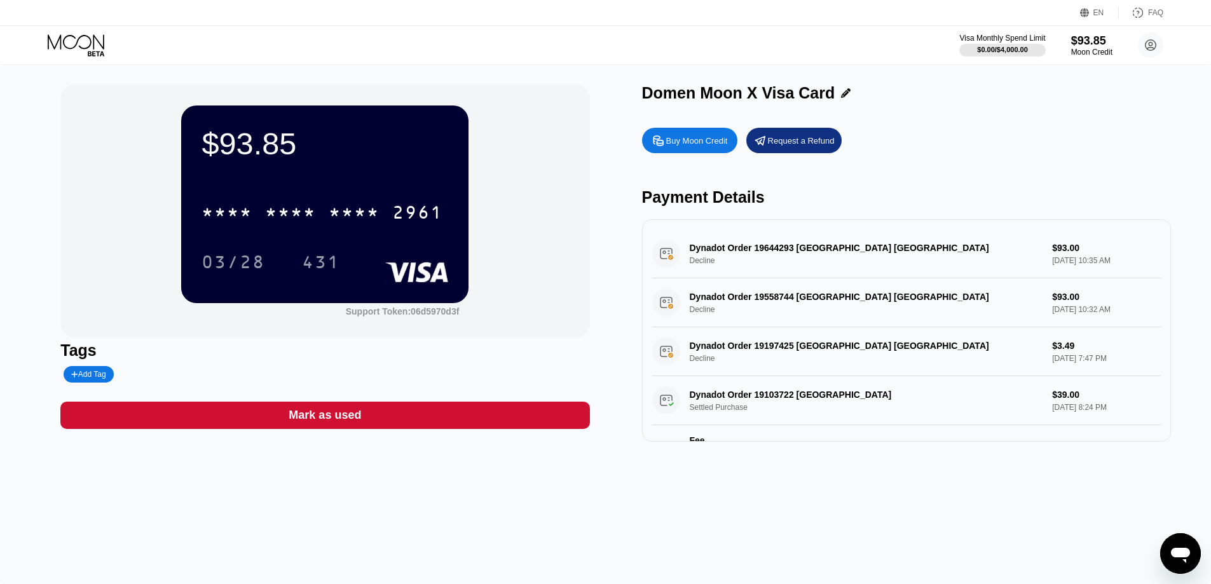
click at [892, 260] on div "Dynadot Order 19644293 San Mateo US Decline $93.00 Aug 21, 2025 10:35 AM" at bounding box center [906, 253] width 509 height 49
drag, startPoint x: 833, startPoint y: 253, endPoint x: 824, endPoint y: 254, distance: 9.6
click at [832, 253] on div "Dynadot Order 19644293 San Mateo US Decline $93.00 Aug 21, 2025 10:35 AM" at bounding box center [906, 253] width 509 height 49
drag, startPoint x: 733, startPoint y: 256, endPoint x: 711, endPoint y: 263, distance: 23.3
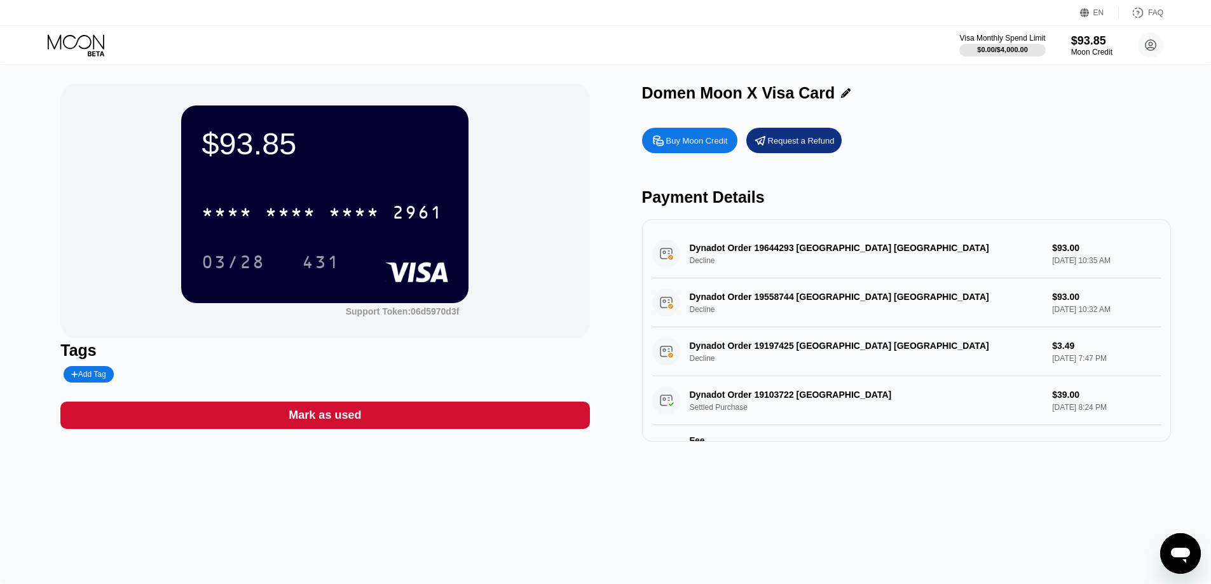
click at [699, 268] on div "Dynadot Order 19644293 San Mateo US Decline $93.00 Aug 21, 2025 10:35 AM" at bounding box center [906, 253] width 509 height 49
drag, startPoint x: 713, startPoint y: 263, endPoint x: 701, endPoint y: 271, distance: 14.1
click at [705, 268] on div "Dynadot Order 19644293 San Mateo US Decline $93.00 Aug 21, 2025 10:35 AM" at bounding box center [906, 253] width 509 height 49
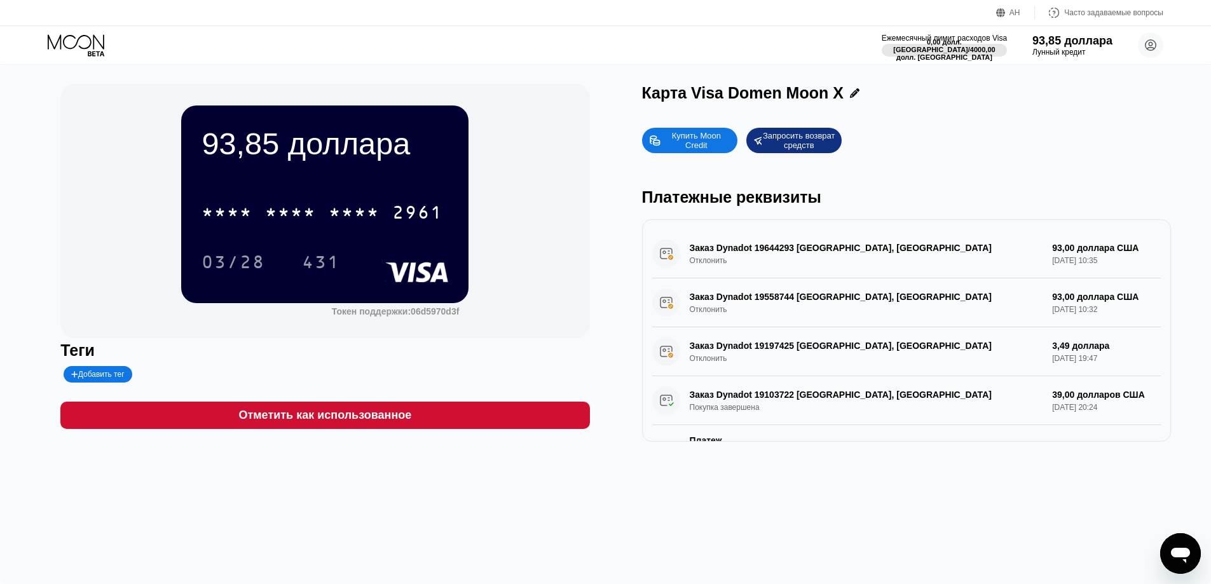
click at [778, 266] on div "Заказ Dynadot 19644293 Сан-Матео, США Отклонить 93,00 доллара США 21 августа 20…" at bounding box center [906, 253] width 509 height 49
click at [1025, 272] on div "Заказ Dynadot 19644293 Сан-Матео, США Отклонить 93,00 доллара США 21 августа 20…" at bounding box center [906, 253] width 509 height 49
click at [1132, 254] on div "Заказ Dynadot 19644293 Сан-Матео, США Отклонить 93,00 доллара США 21 августа 20…" at bounding box center [906, 253] width 509 height 49
drag, startPoint x: 1128, startPoint y: 255, endPoint x: 1118, endPoint y: 258, distance: 11.3
click at [1127, 255] on div "Заказ Dynadot 19644293 Сан-Матео, США Отклонить 93,00 доллара США 21 августа 20…" at bounding box center [906, 253] width 509 height 49
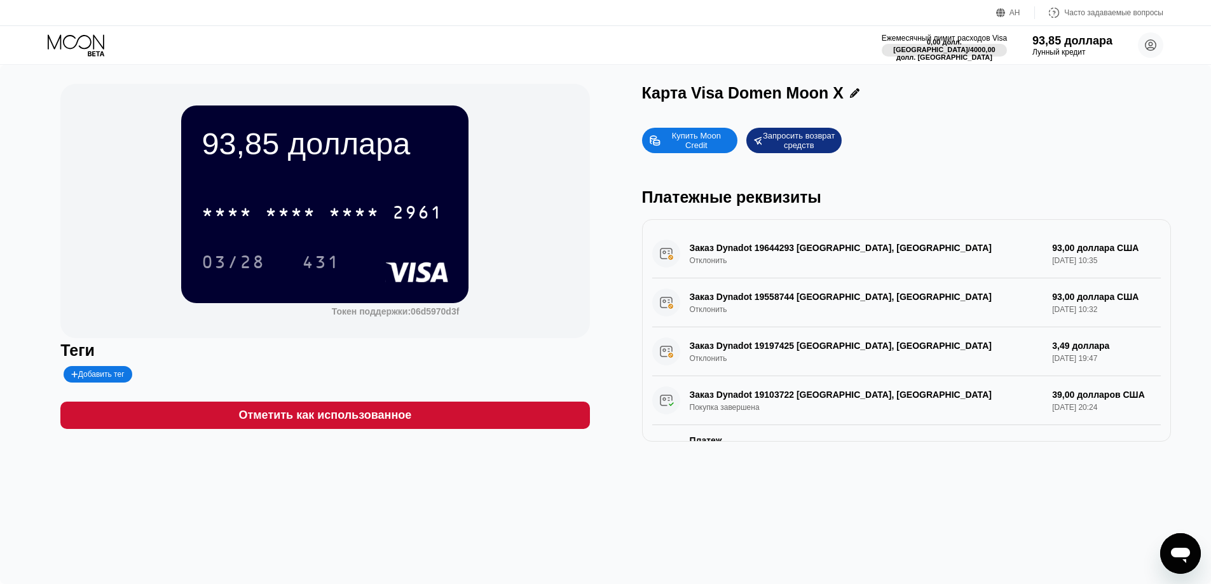
click at [1085, 267] on div "Заказ Dynadot 19644293 Сан-Матео, США Отклонить 93,00 доллара США 21 августа 20…" at bounding box center [906, 253] width 509 height 49
drag, startPoint x: 1072, startPoint y: 269, endPoint x: 745, endPoint y: 261, distance: 326.8
click at [747, 261] on div "Заказ Dynadot 19644293 Сан-Матео, США Отклонить 93,00 доллара США 21 августа 20…" at bounding box center [906, 253] width 509 height 49
click at [719, 254] on div "Заказ Dynadot 19644293 Сан-Матео, США Отклонить 93,00 доллара США 21 августа 20…" at bounding box center [906, 253] width 509 height 49
click at [716, 254] on div "Заказ Dynadot 19644293 Сан-Матео, США Отклонить 93,00 доллара США 21 августа 20…" at bounding box center [906, 253] width 509 height 49
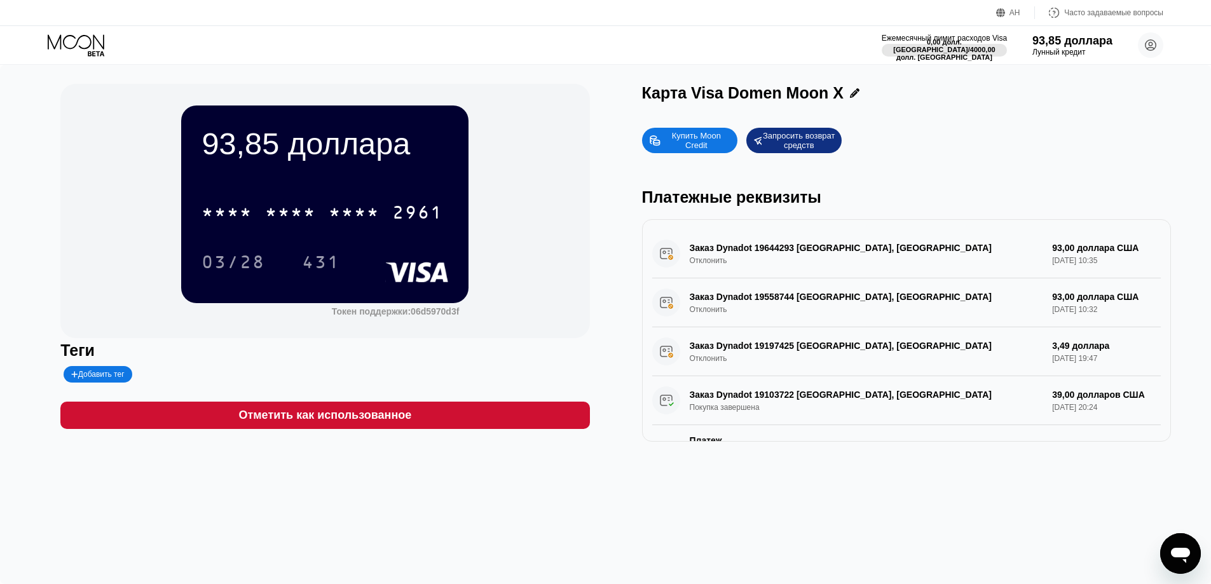
click at [718, 239] on div "Заказ Dynadot 19644293 Сан-Матео, США Отклонить 93,00 доллара США 21 августа 20…" at bounding box center [906, 253] width 509 height 49
click at [769, 254] on div "Заказ Dynadot 19644293 Сан-Матео, США Отклонить 93,00 доллара США 21 августа 20…" at bounding box center [906, 253] width 509 height 49
click at [407, 213] on font "2961" at bounding box center [417, 214] width 51 height 20
click at [329, 260] on font "431" at bounding box center [321, 264] width 38 height 20
